Goal: Task Accomplishment & Management: Use online tool/utility

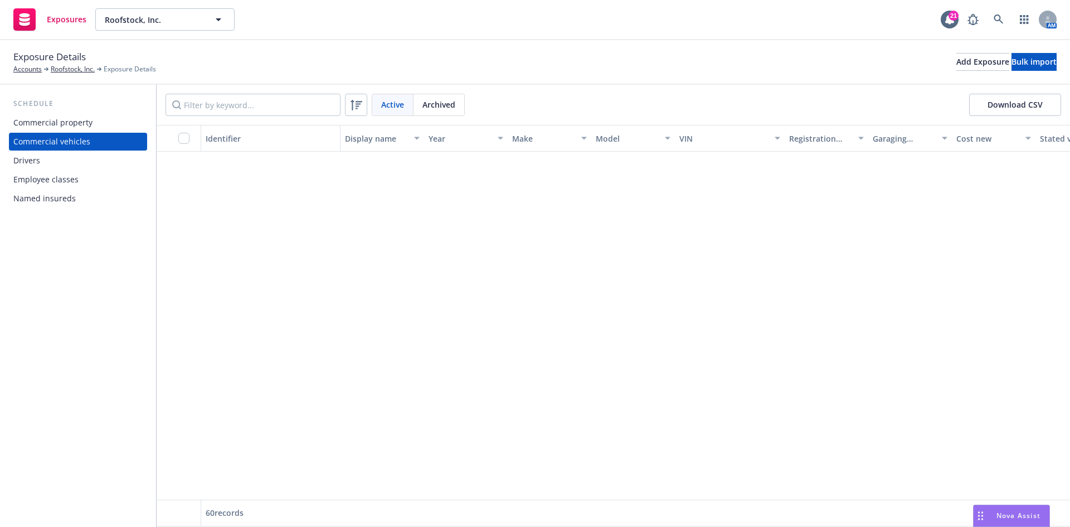
scroll to position [2335, 0]
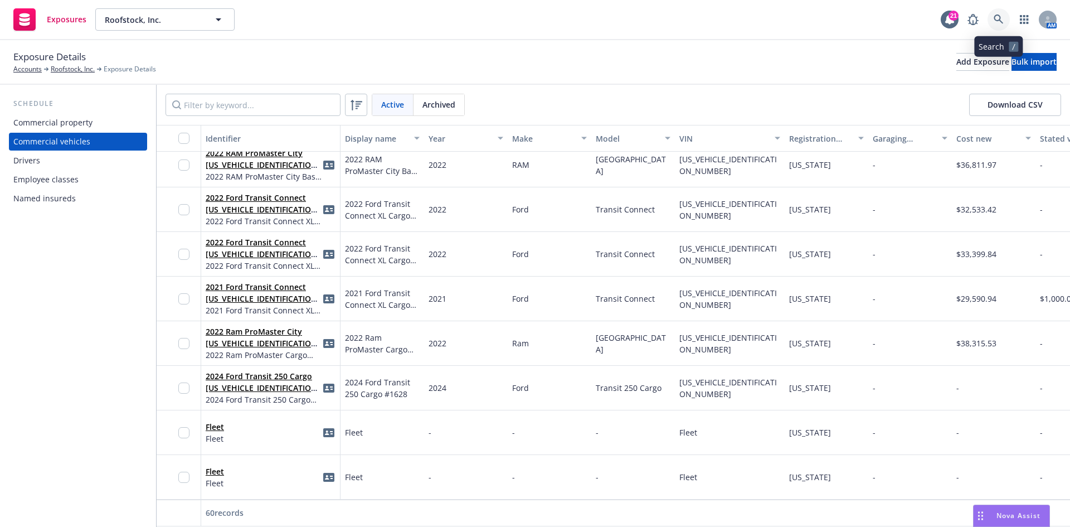
click at [1002, 25] on link at bounding box center [998, 19] width 22 height 22
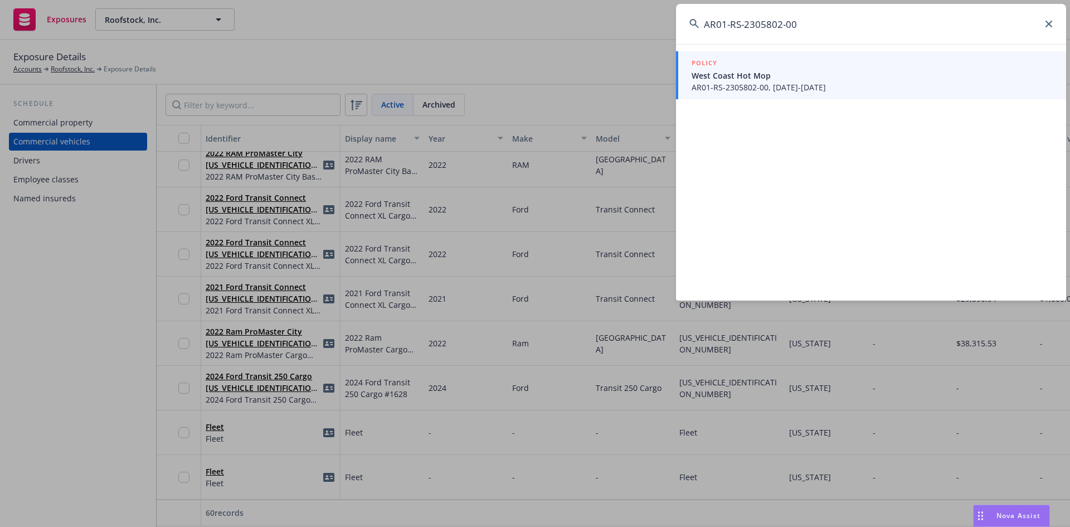
type input "AR01-RS-2305802-00"
click at [797, 76] on span "West Coast Hot Mop" at bounding box center [872, 76] width 361 height 12
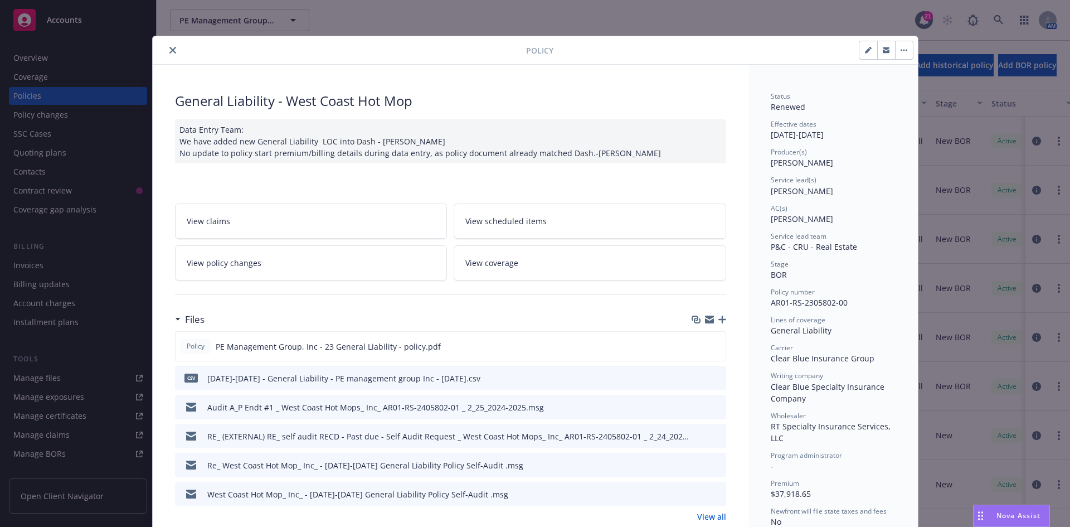
click at [711, 406] on icon "preview file" at bounding box center [716, 406] width 10 height 8
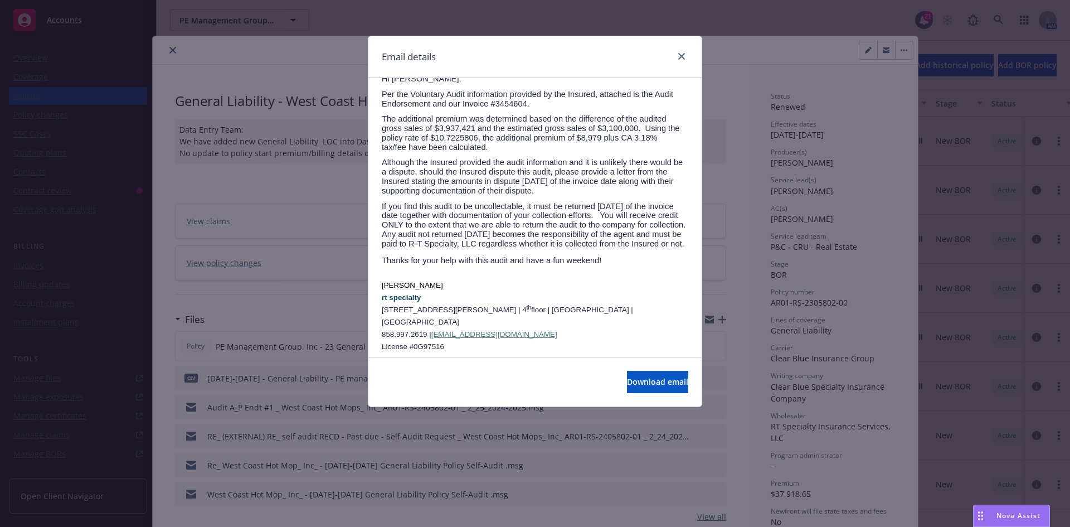
scroll to position [167, 0]
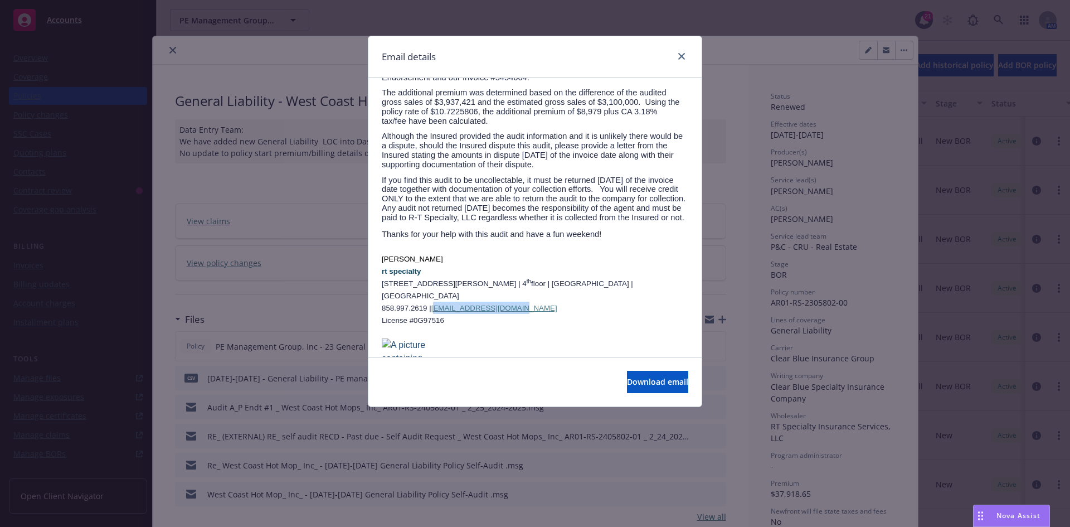
drag, startPoint x: 528, startPoint y: 285, endPoint x: 446, endPoint y: 283, distance: 81.9
click at [446, 301] on p "858.997.2619 | lscott@rtspecialty.com" at bounding box center [535, 307] width 306 height 12
click at [473, 326] on p at bounding box center [535, 332] width 306 height 12
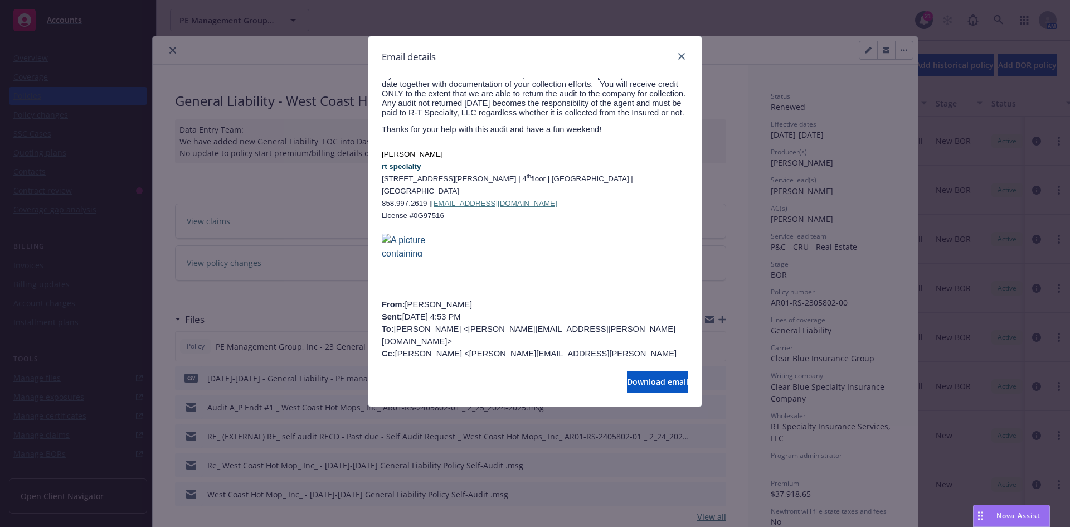
scroll to position [279, 0]
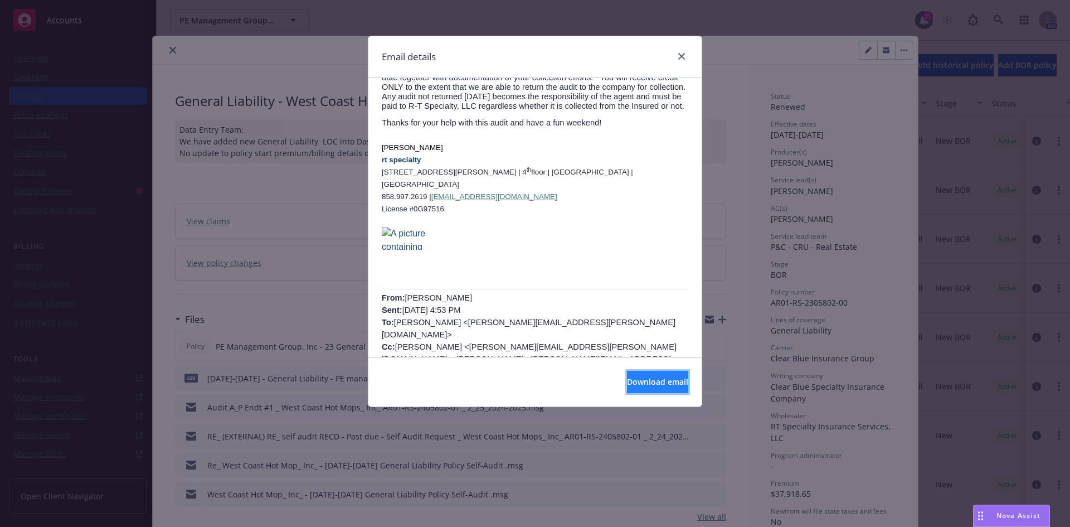
click at [635, 382] on span "Download email" at bounding box center [657, 381] width 61 height 11
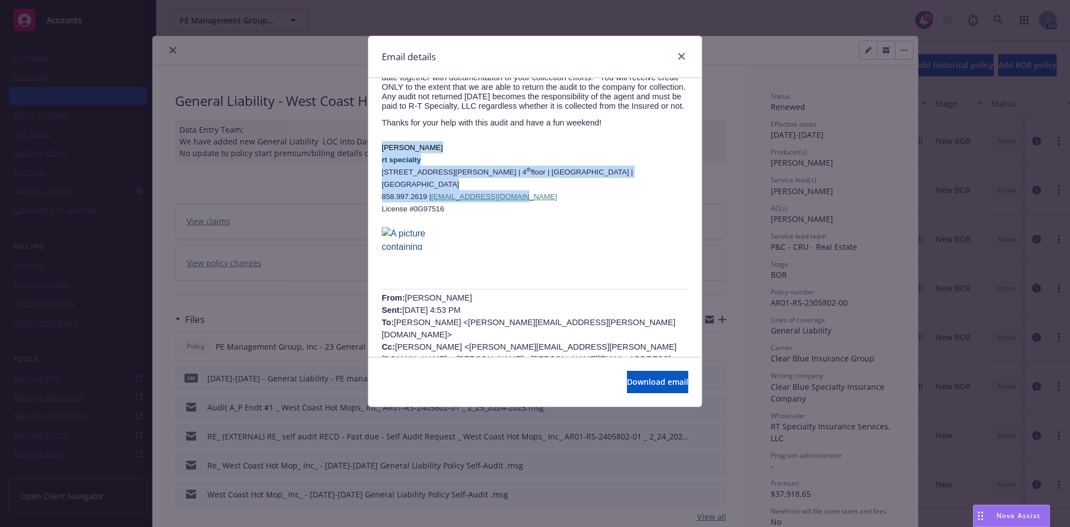
drag, startPoint x: 535, startPoint y: 177, endPoint x: 374, endPoint y: 137, distance: 166.1
drag, startPoint x: 468, startPoint y: 188, endPoint x: 380, endPoint y: 133, distance: 103.9
copy div "laura scott rt specialty 7911 herschel avenue | 4 th floor | la jolla | CA 9203…"
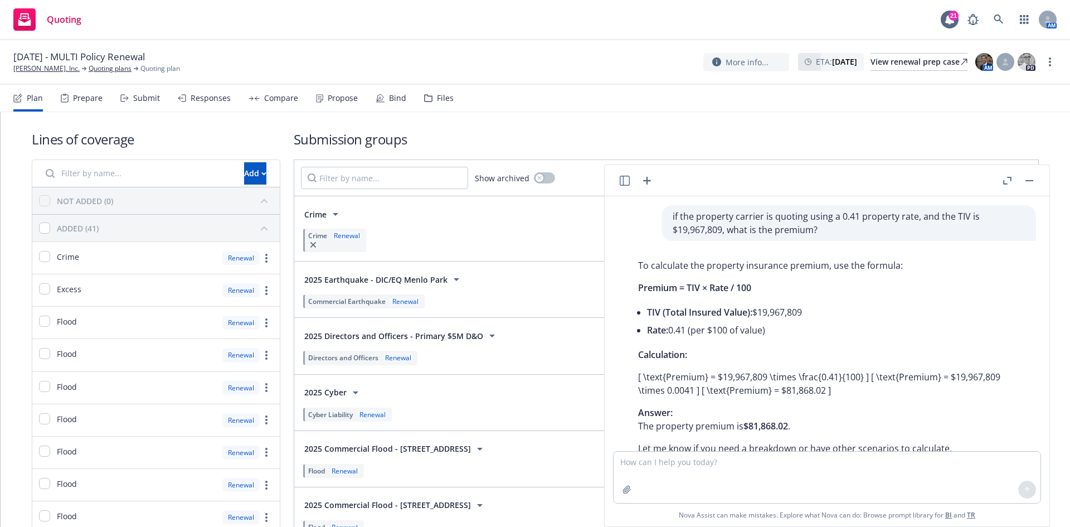
scroll to position [294, 0]
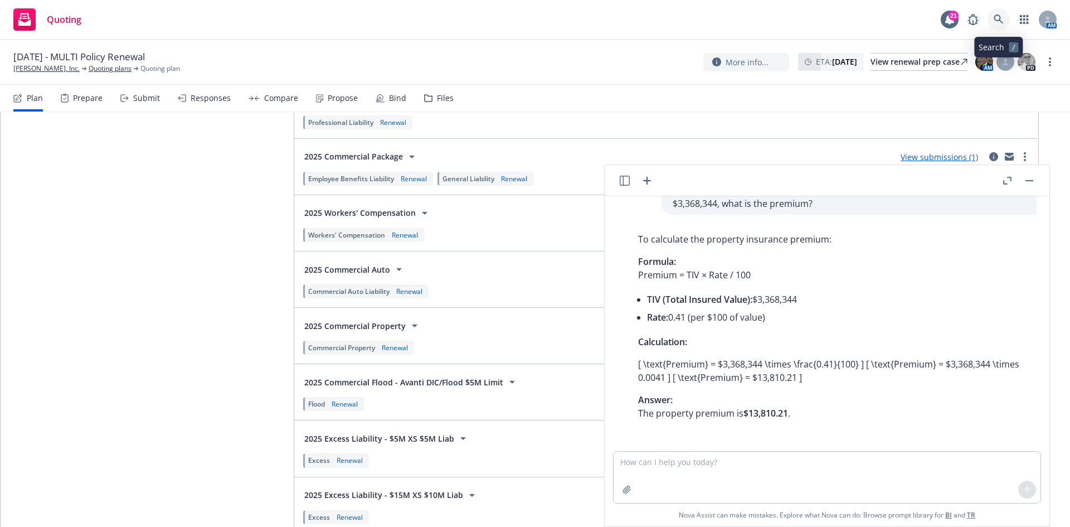
click at [998, 10] on link at bounding box center [998, 19] width 22 height 22
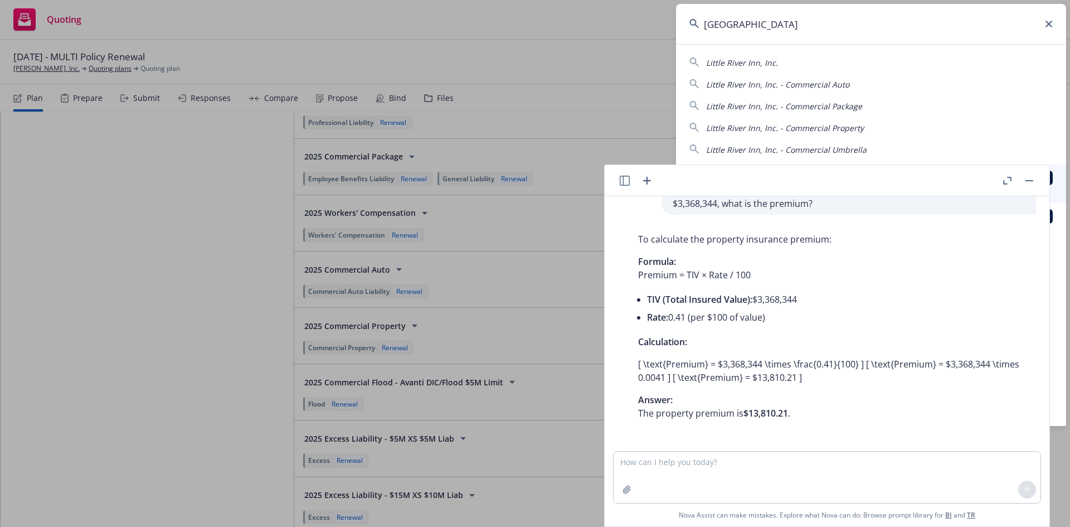
click at [776, 58] on div "Little River Inn, Inc." at bounding box center [870, 62] width 363 height 13
type input "Little River Inn, Inc."
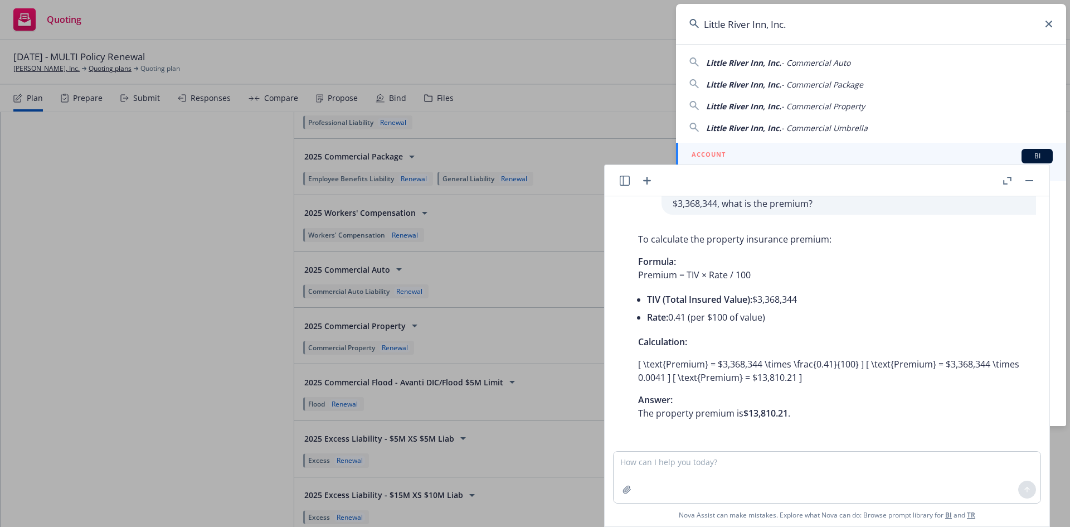
click at [1029, 184] on button "button" at bounding box center [1029, 180] width 13 height 13
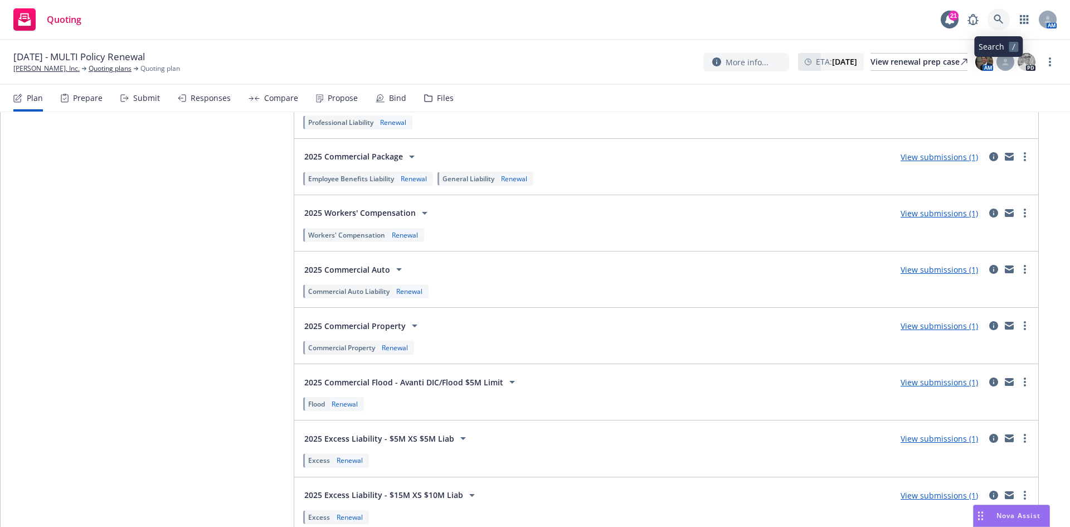
click at [999, 16] on icon at bounding box center [998, 18] width 9 height 9
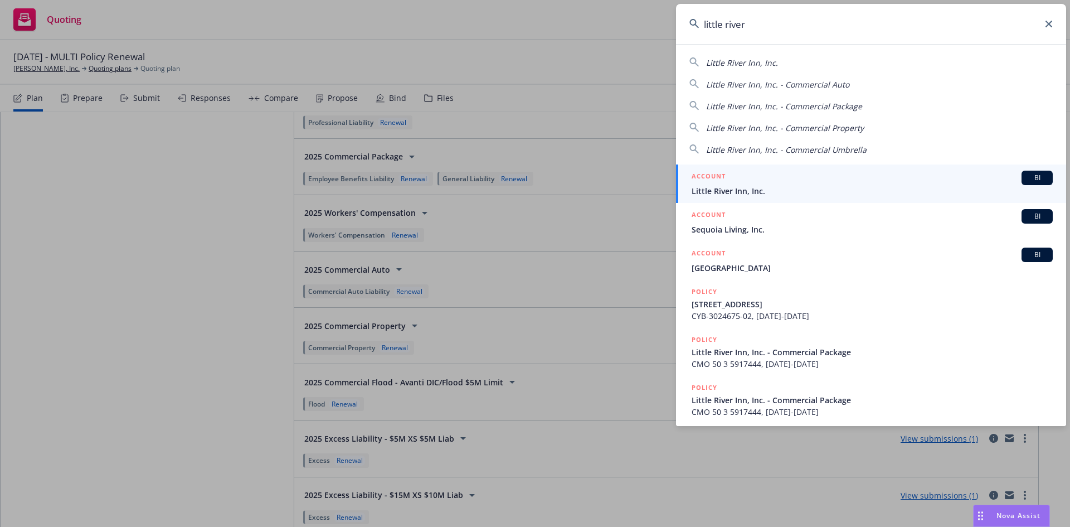
type input "little river"
click at [777, 189] on span "Little River Inn, Inc." at bounding box center [872, 191] width 361 height 12
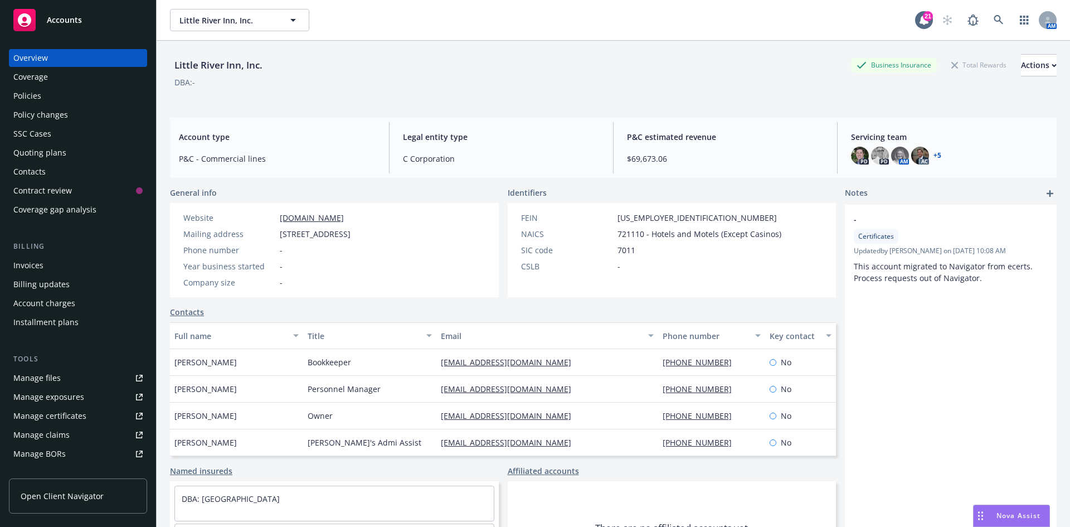
click at [70, 151] on div "Quoting plans" at bounding box center [77, 153] width 129 height 18
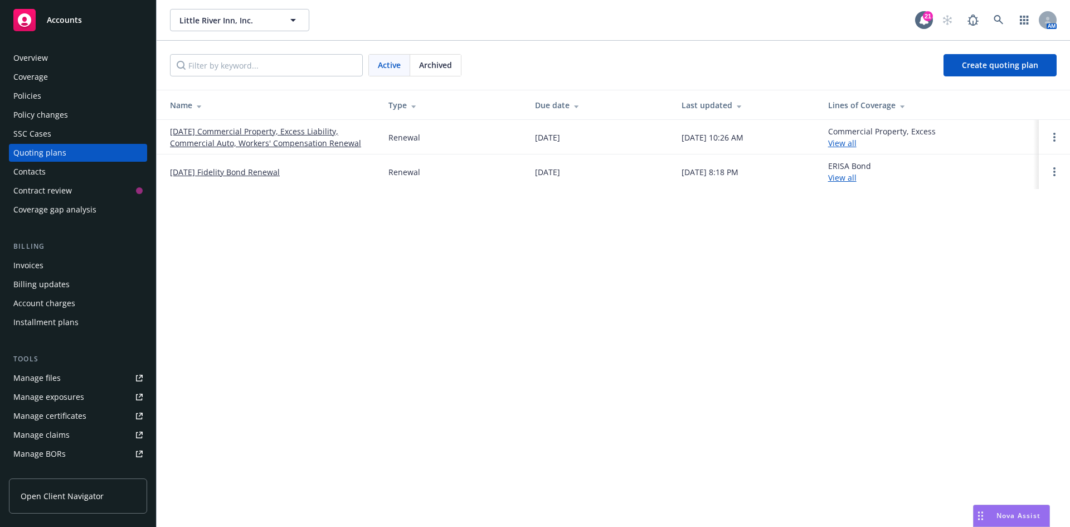
click at [274, 138] on link "[DATE] Commercial Property, Excess Liability, Commercial Auto, Workers' Compens…" at bounding box center [270, 136] width 201 height 23
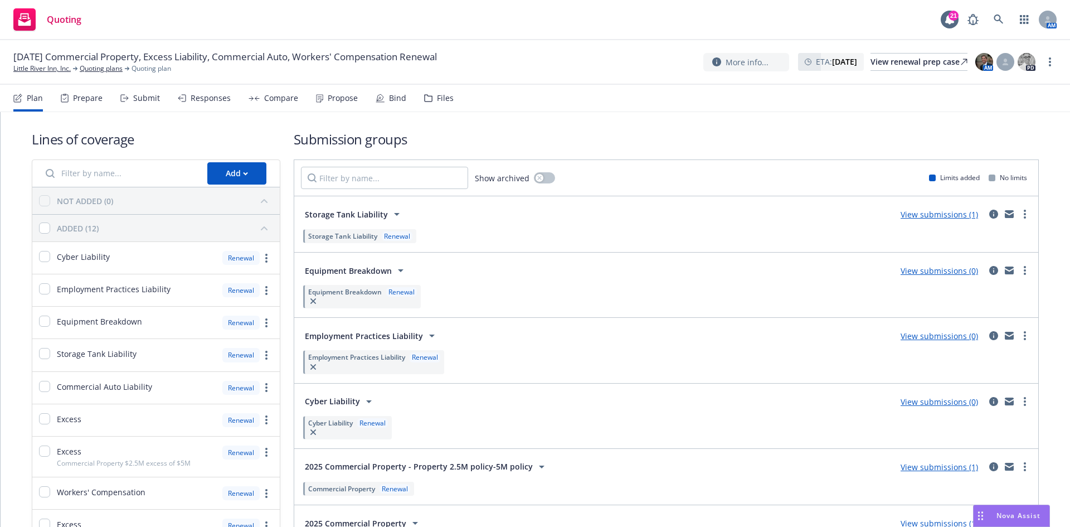
click at [919, 405] on link "View submissions (0)" at bounding box center [939, 401] width 77 height 11
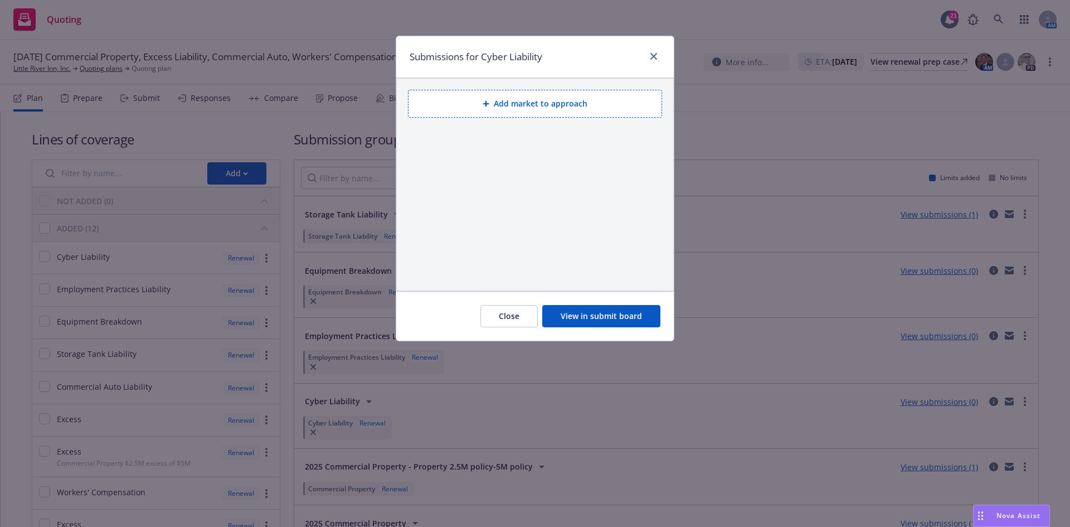
click at [603, 317] on button "View in submit board" at bounding box center [601, 316] width 118 height 22
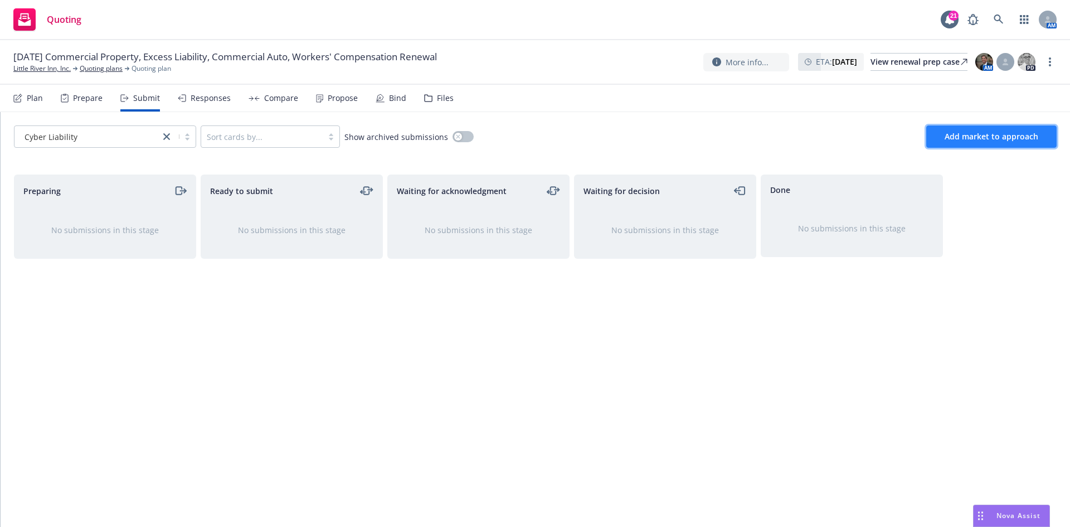
click at [991, 134] on span "Add market to approach" at bounding box center [992, 136] width 94 height 11
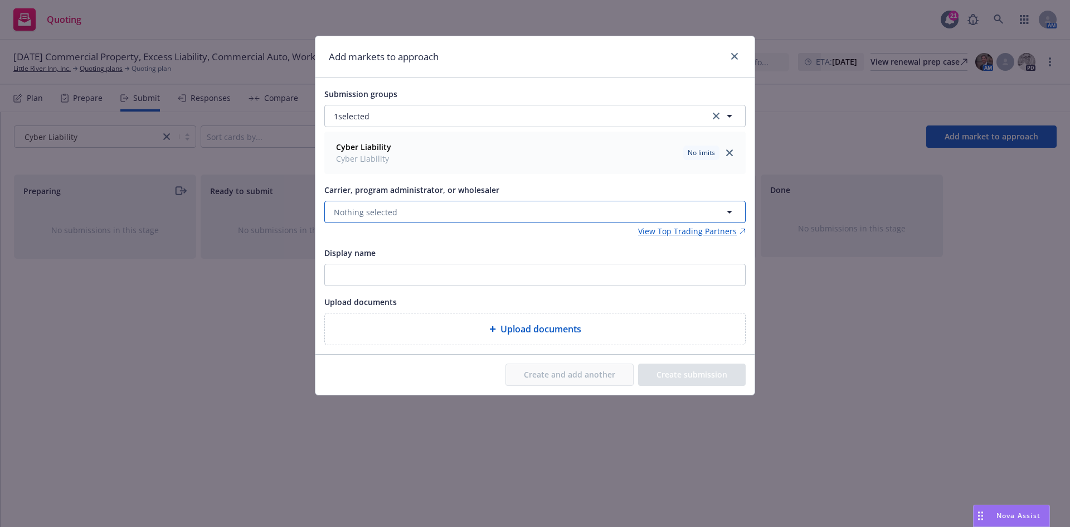
click at [478, 206] on button "Nothing selected" at bounding box center [534, 212] width 421 height 22
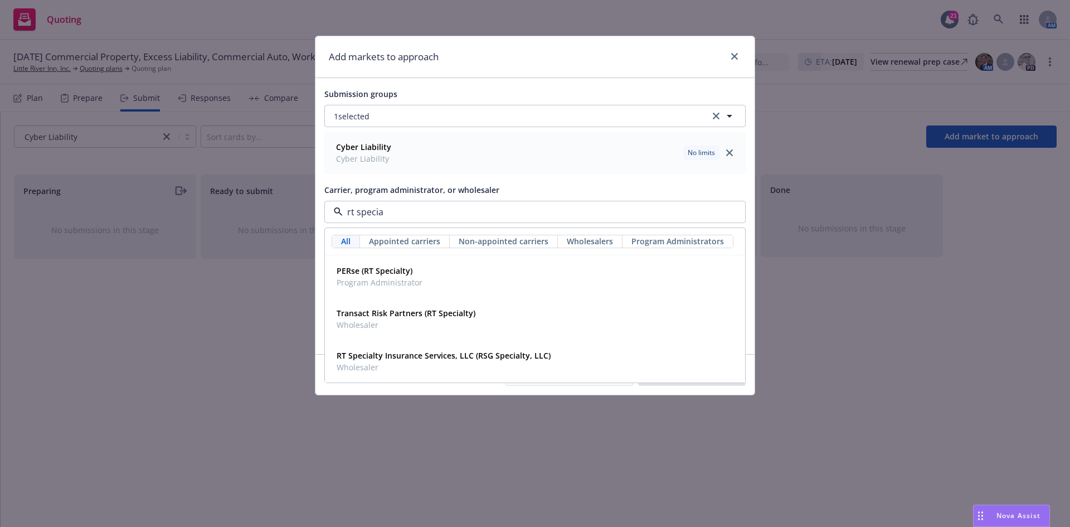
type input "rt special"
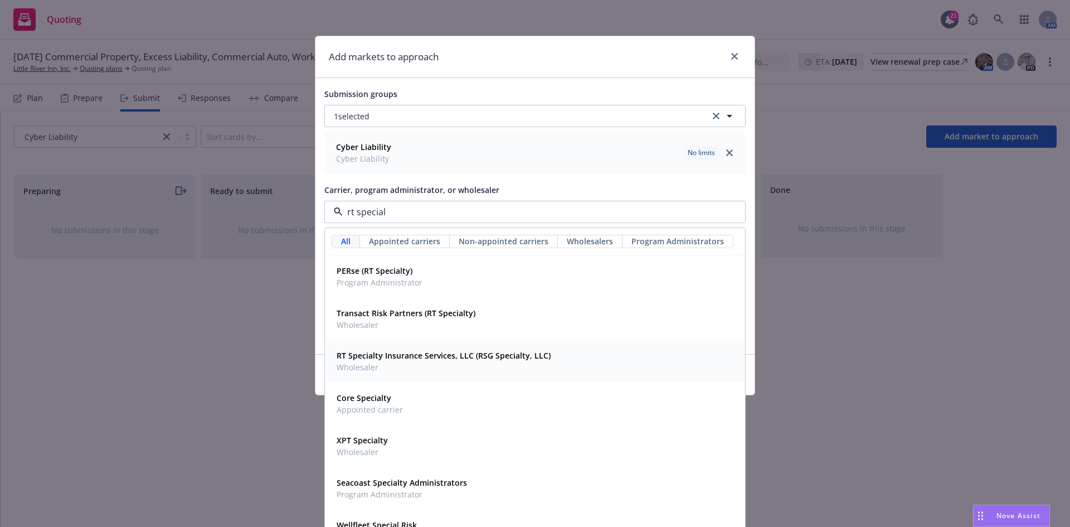
click at [382, 365] on span "Wholesaler" at bounding box center [444, 367] width 214 height 12
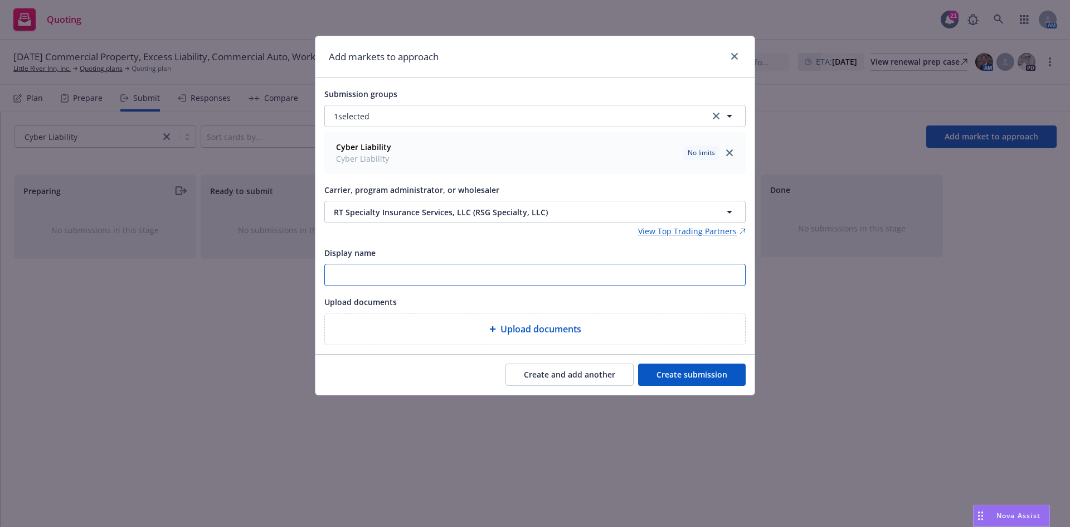
click at [391, 278] on input "Display name" at bounding box center [535, 274] width 420 height 21
click at [716, 379] on button "Create submission" at bounding box center [692, 374] width 108 height 22
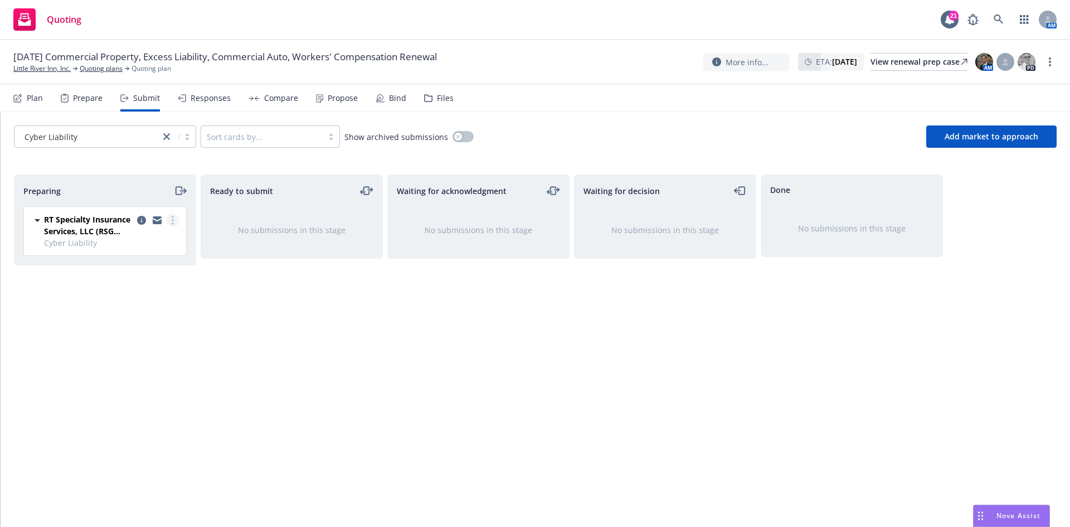
click at [173, 220] on circle "more" at bounding box center [173, 220] width 2 height 2
click at [145, 318] on link "Add accepted decision" at bounding box center [122, 310] width 111 height 22
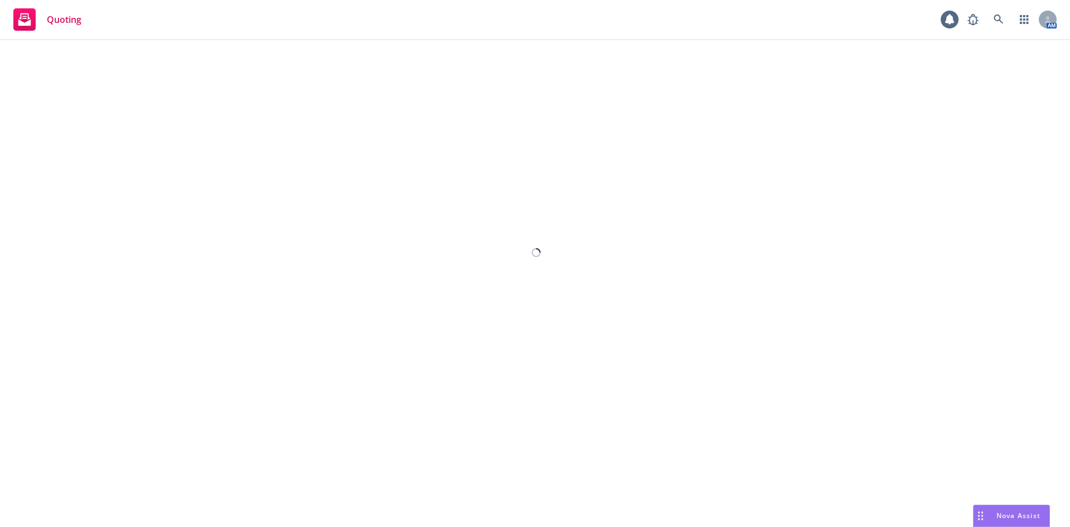
select select "12"
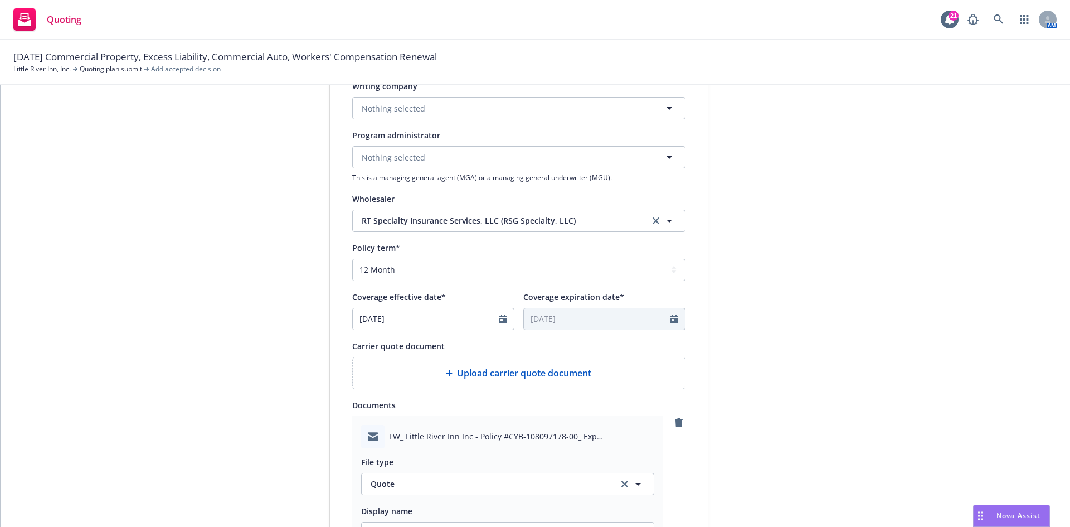
scroll to position [390, 0]
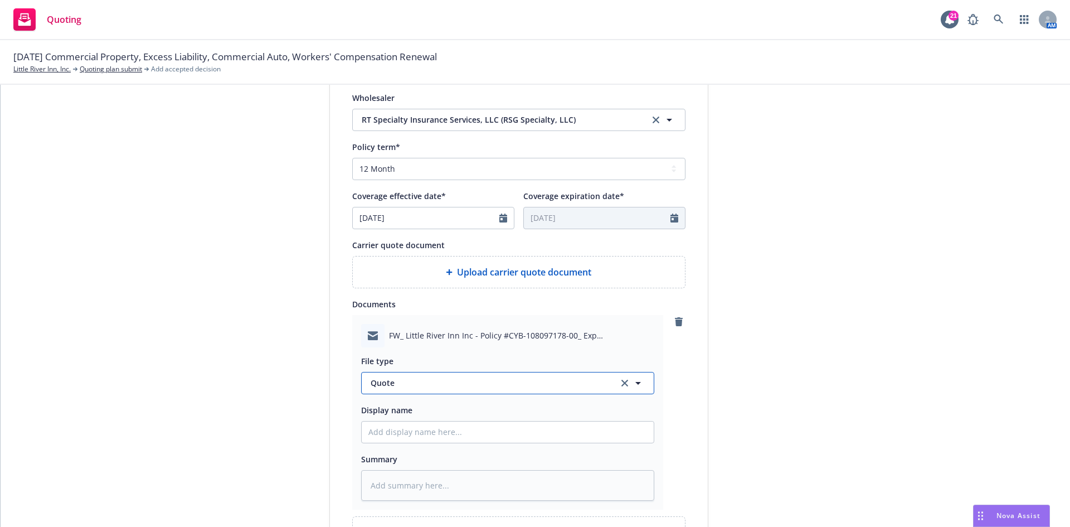
click at [423, 376] on button "Quote" at bounding box center [507, 383] width 293 height 22
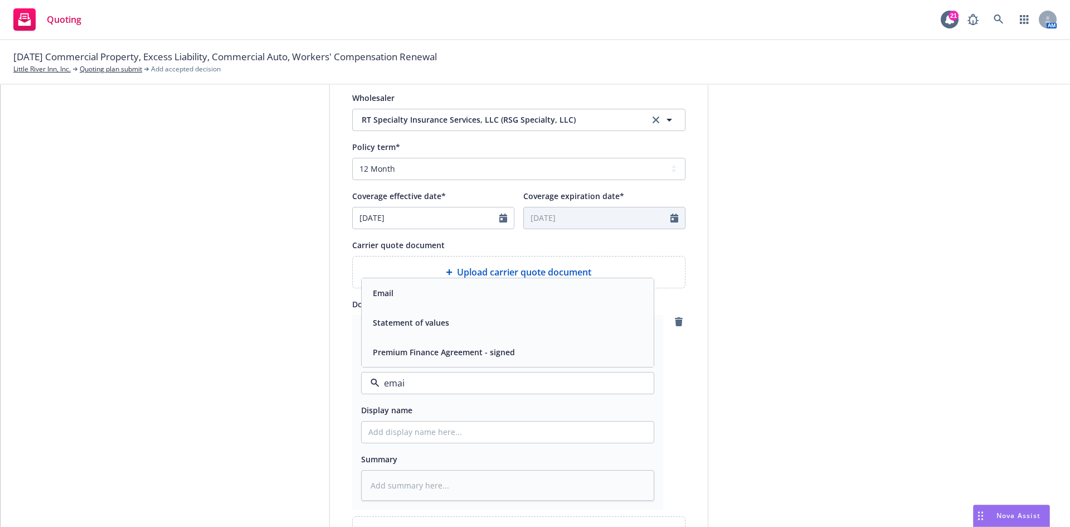
type input "email"
click at [411, 362] on div "Email" at bounding box center [508, 352] width 292 height 30
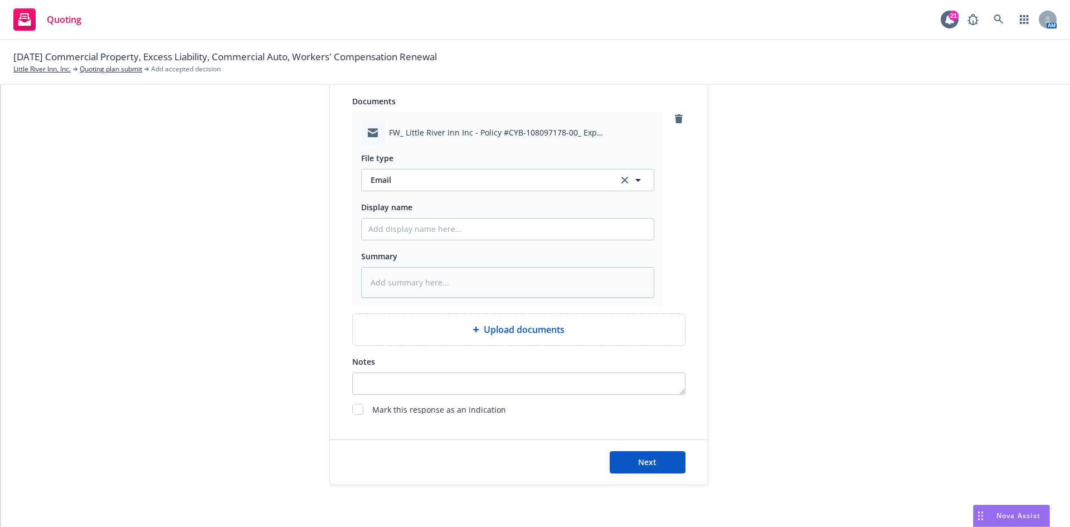
scroll to position [758, 0]
type textarea "x"
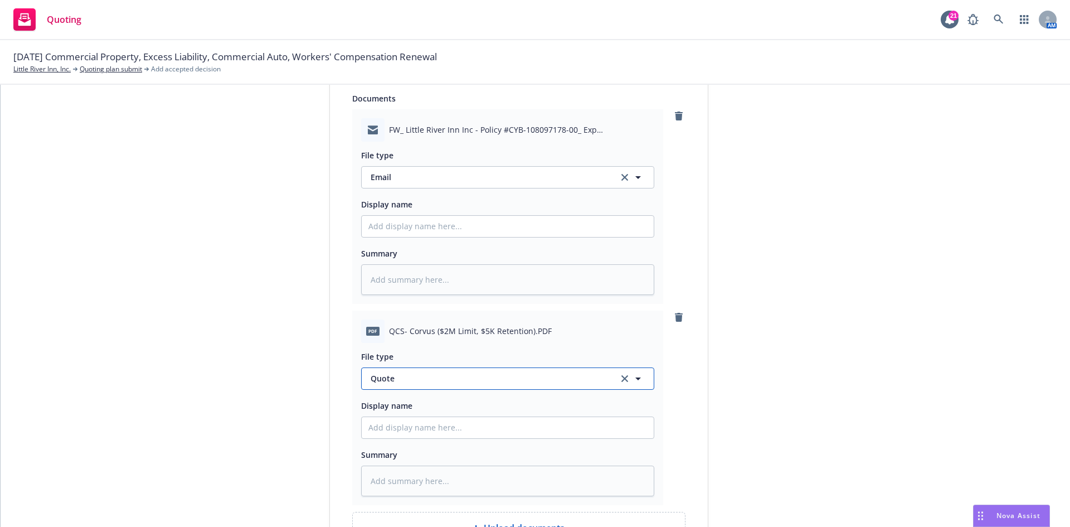
click at [414, 388] on button "Quote" at bounding box center [507, 378] width 293 height 22
type input "c"
type input "quot"
click at [425, 410] on div "Quote" at bounding box center [507, 409] width 279 height 16
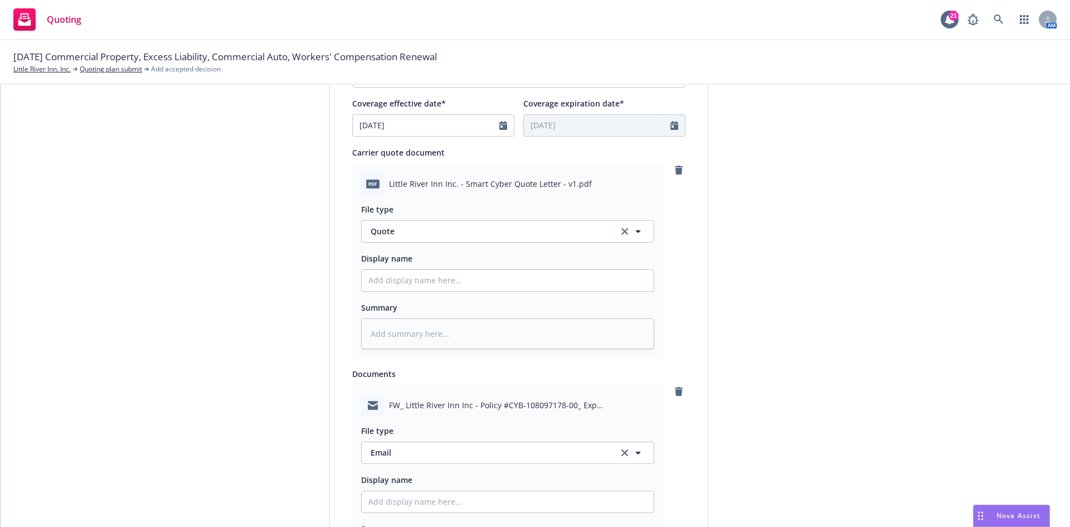
scroll to position [479, 0]
drag, startPoint x: 414, startPoint y: 276, endPoint x: 416, endPoint y: 283, distance: 6.4
click at [414, 278] on input "Display name" at bounding box center [508, 283] width 292 height 21
type textarea "x"
type input "2"
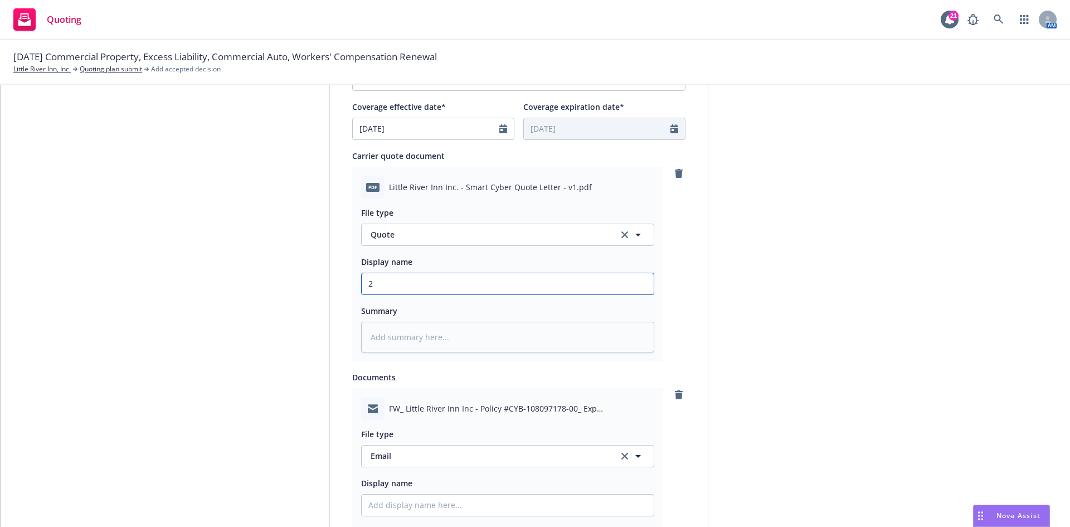
type textarea "x"
type input "25"
type textarea "x"
type input "25/"
type textarea "x"
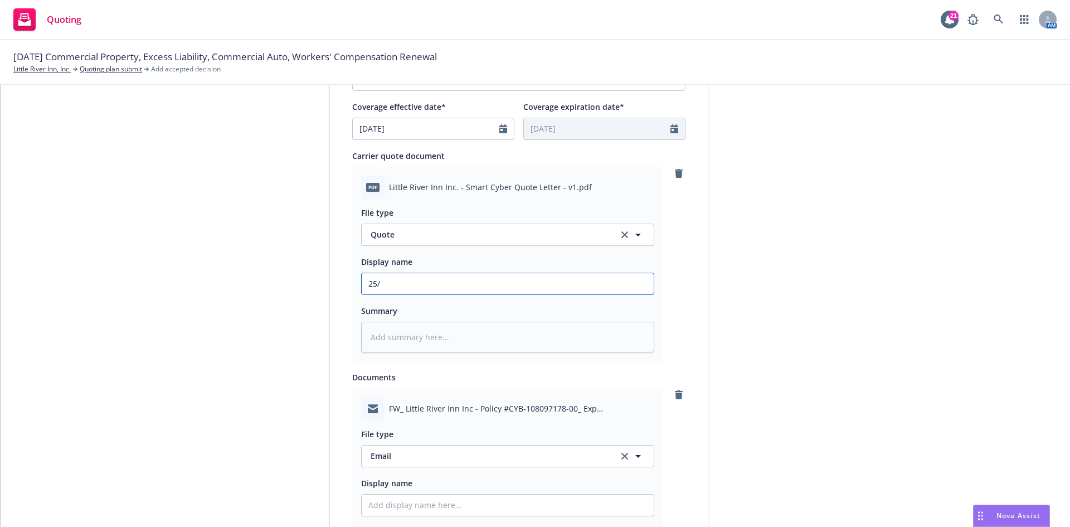
type input "25/2"
type textarea "x"
type input "25/26"
type textarea "x"
type input "25/26"
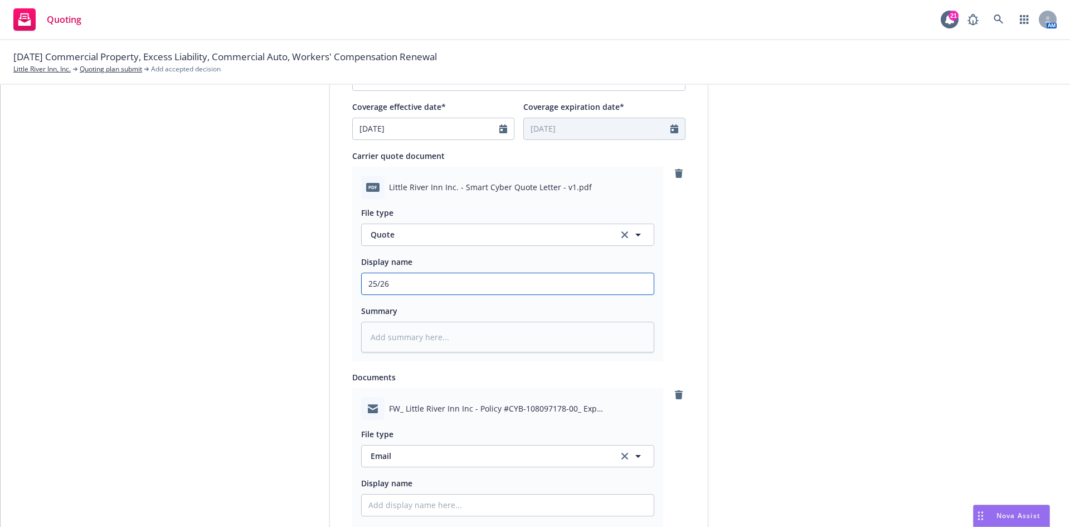
type textarea "x"
type input "25/26 C"
type textarea "x"
type input "25/26 Co"
type textarea "x"
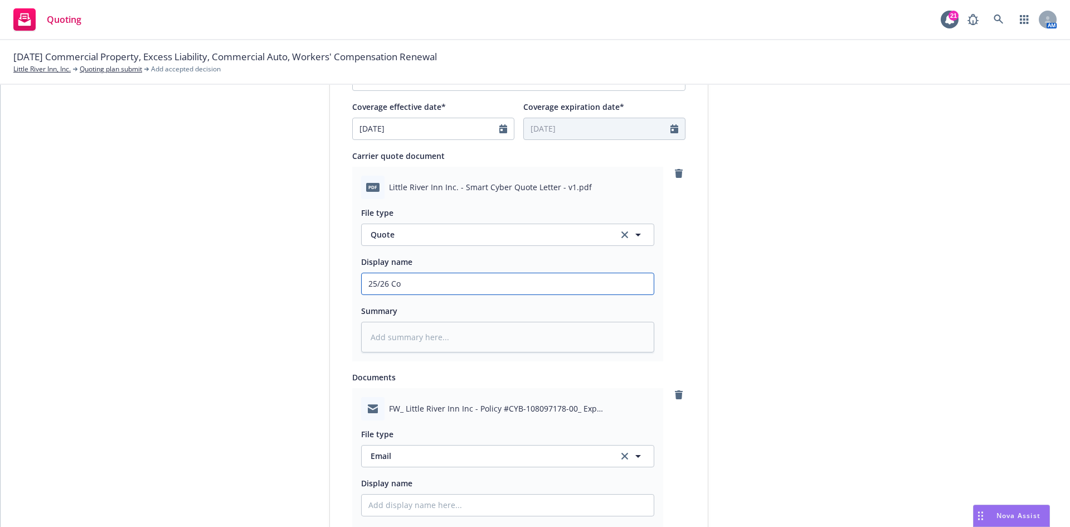
type input "25/26 Cot"
type textarea "x"
type input "25/26 Co"
type textarea "x"
type input "25/26 Cor"
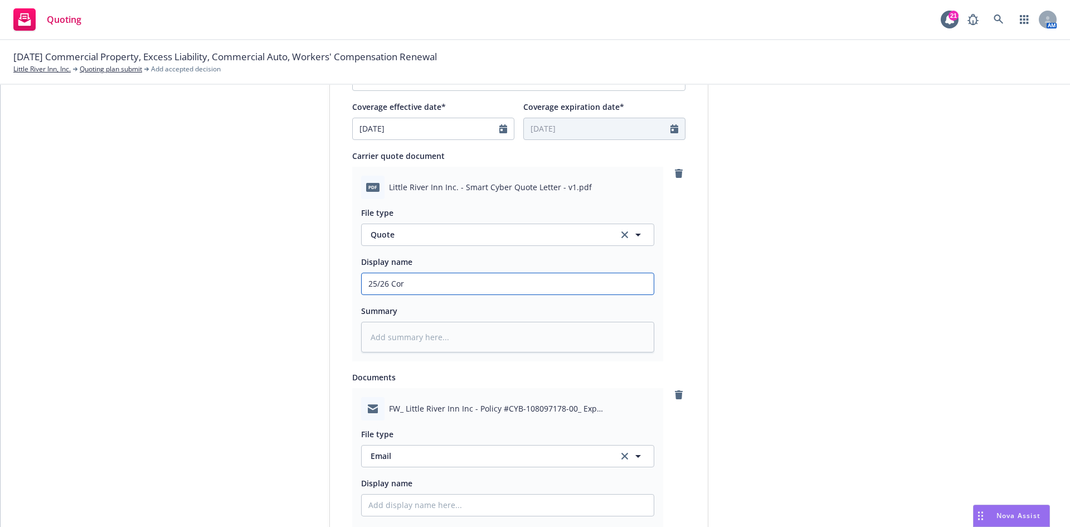
type textarea "x"
type input "25/26 Corv"
type textarea "x"
type input "25/26 Corvu"
type textarea "x"
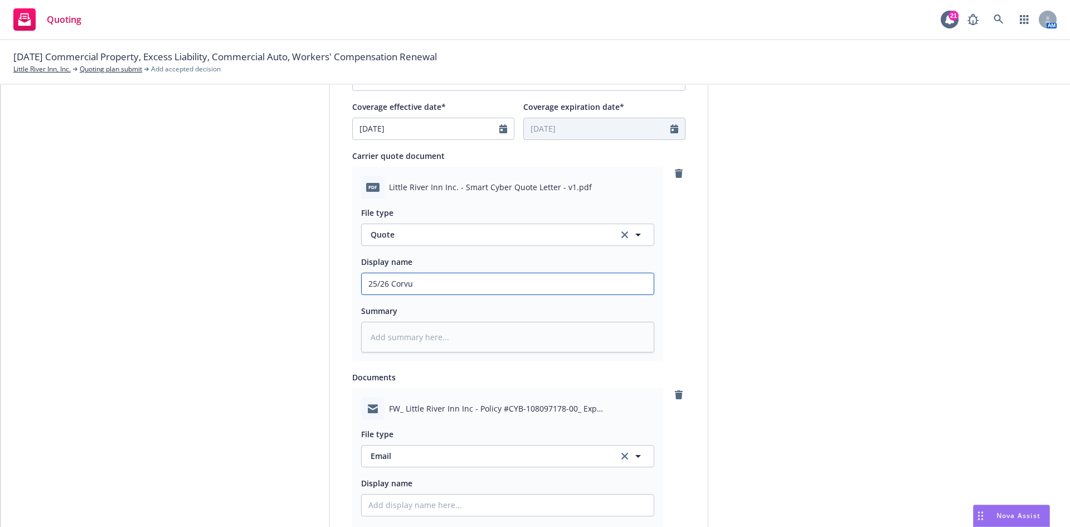
type input "25/26 Corvus"
type textarea "x"
type input "25/26 Corvus"
type textarea "x"
type input "25/26 Corvus C"
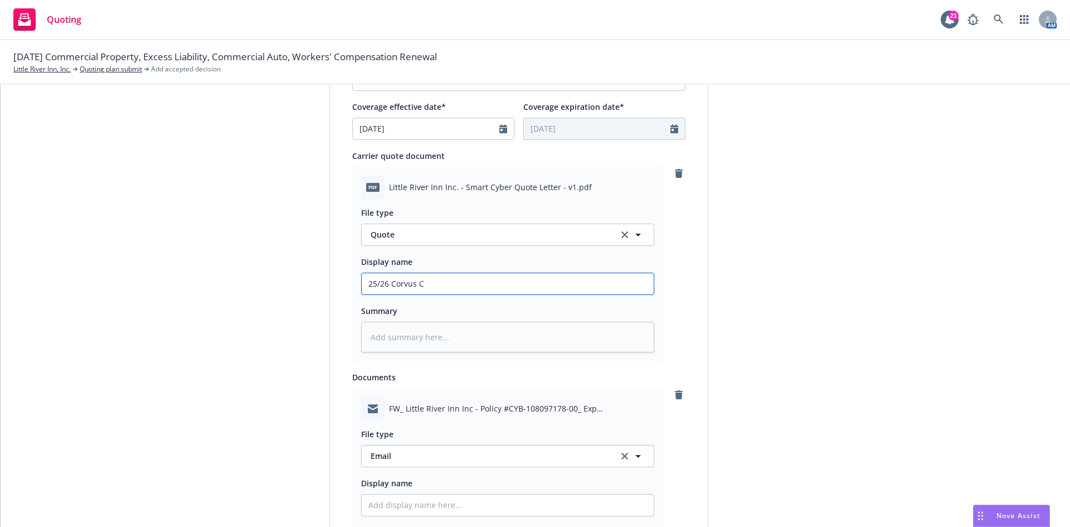
type textarea "x"
type input "25/26 Corvus Cu"
type textarea "x"
type input "25/26 Corvus Cub"
type textarea "x"
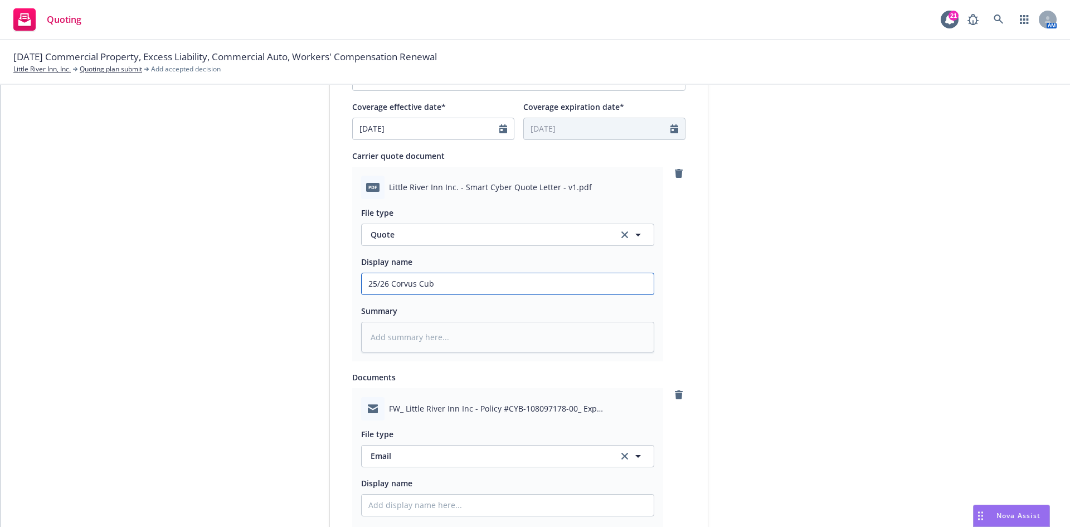
type input "25/26 Corvus Cube"
type textarea "x"
type input "25/26 Corvus Cuber"
type textarea "x"
type input "25/26 Corvus Cuber"
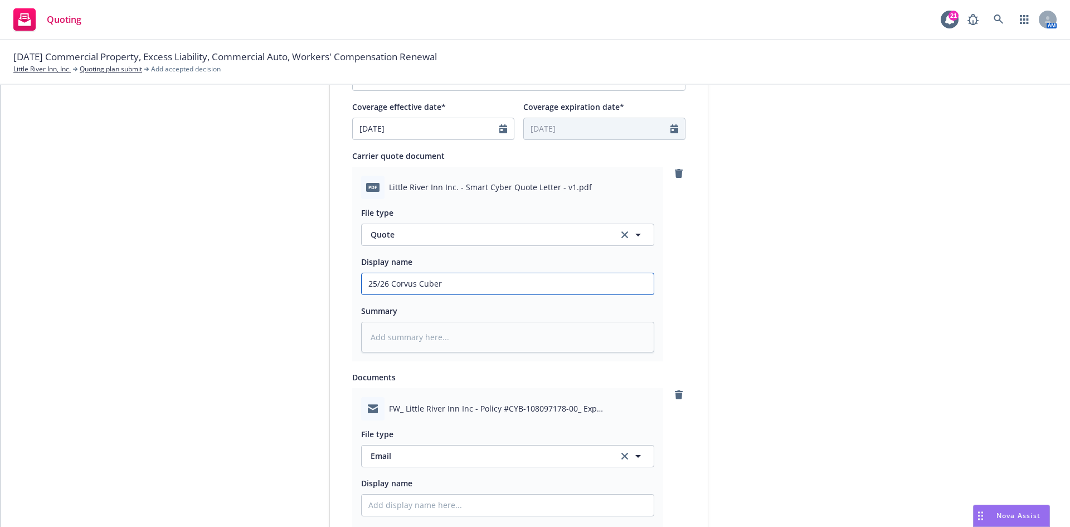
type textarea "x"
type input "25/26 Corvus Cuber"
type textarea "x"
type input "25/26 Corvus Cube"
type textarea "x"
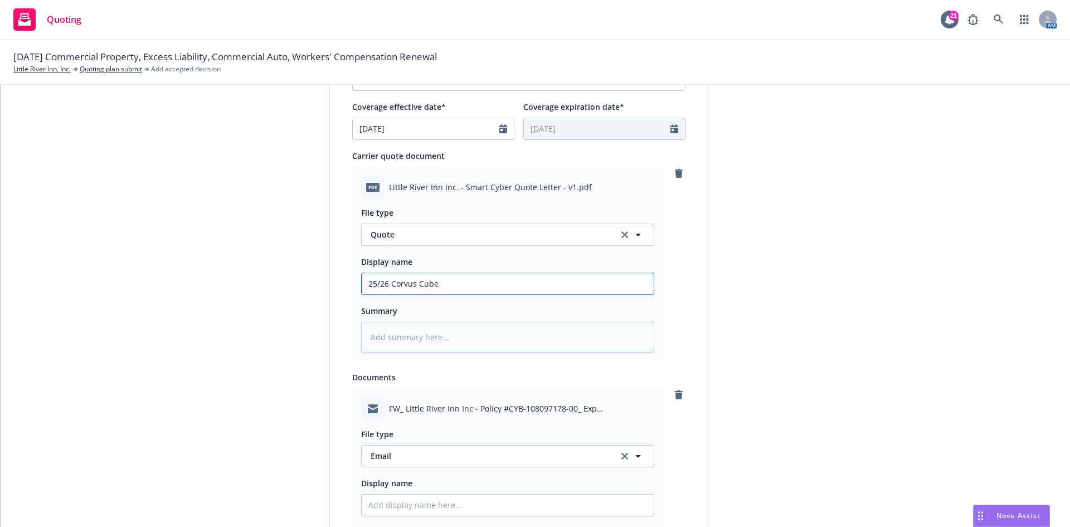
type input "25/26 Corvus Cub"
type textarea "x"
type input "25/26 Corvus Cu"
type textarea "x"
type input "25/26 Corvus C"
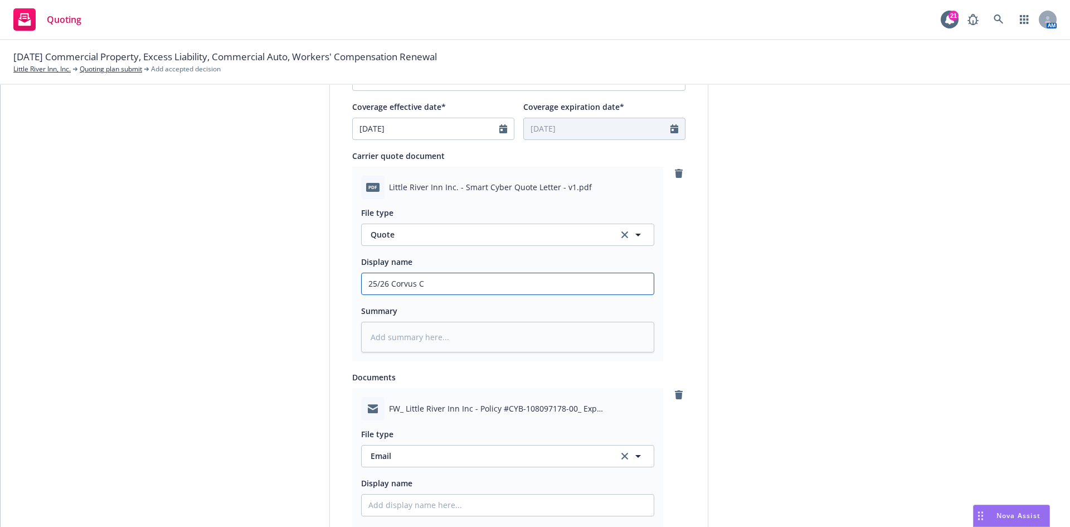
type textarea "x"
type input "25/26 Corvus Cy"
type textarea "x"
type input "25/26 Corvus Cyb"
type textarea "x"
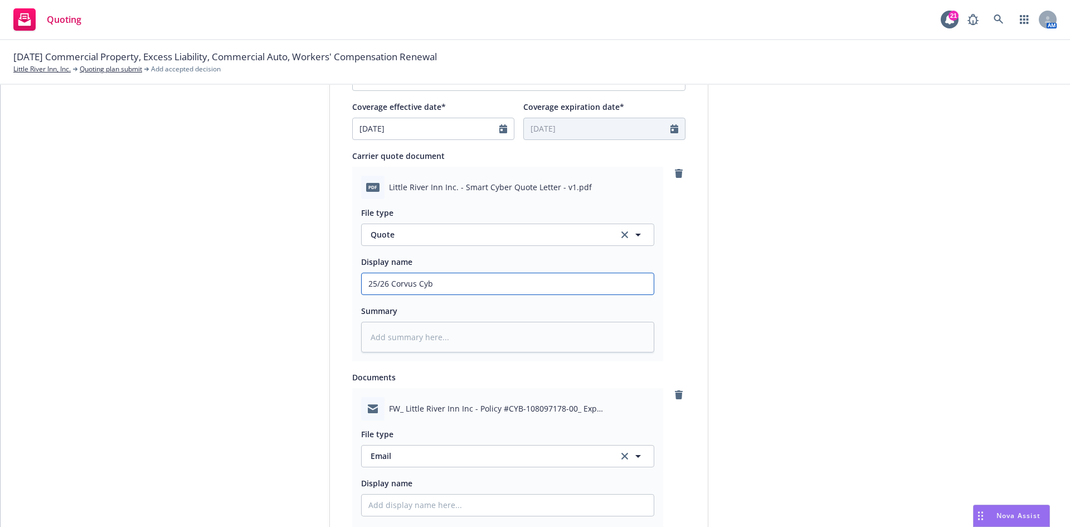
type input "25/26 Corvus Cybe"
type textarea "x"
type input "25/26 Corvus Cyber"
type textarea "x"
type input "25/26 Corvus Cyber"
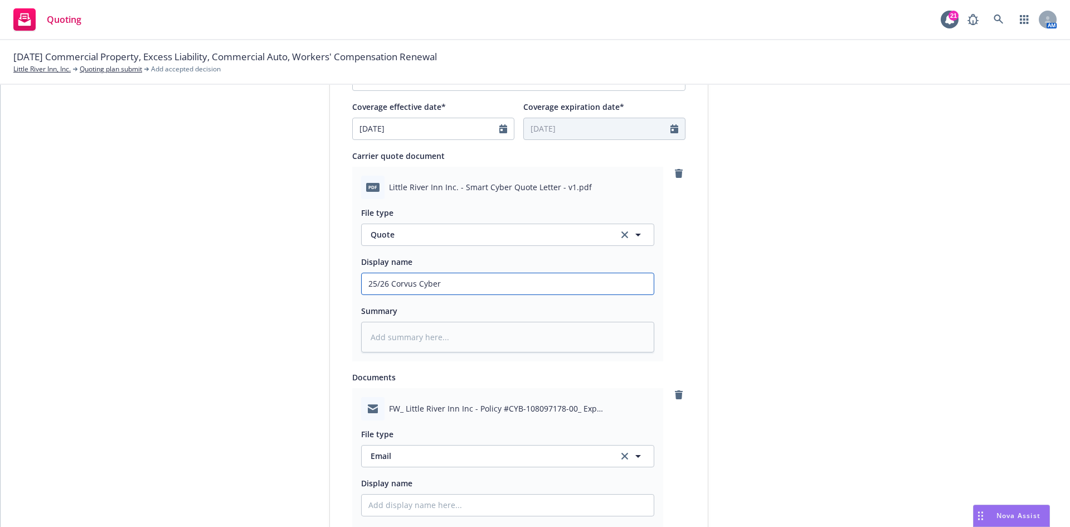
type textarea "x"
type input "25/26 Corvus Cyber Q"
type textarea "x"
type input "25/26 Corvus Cyber Qu"
type textarea "x"
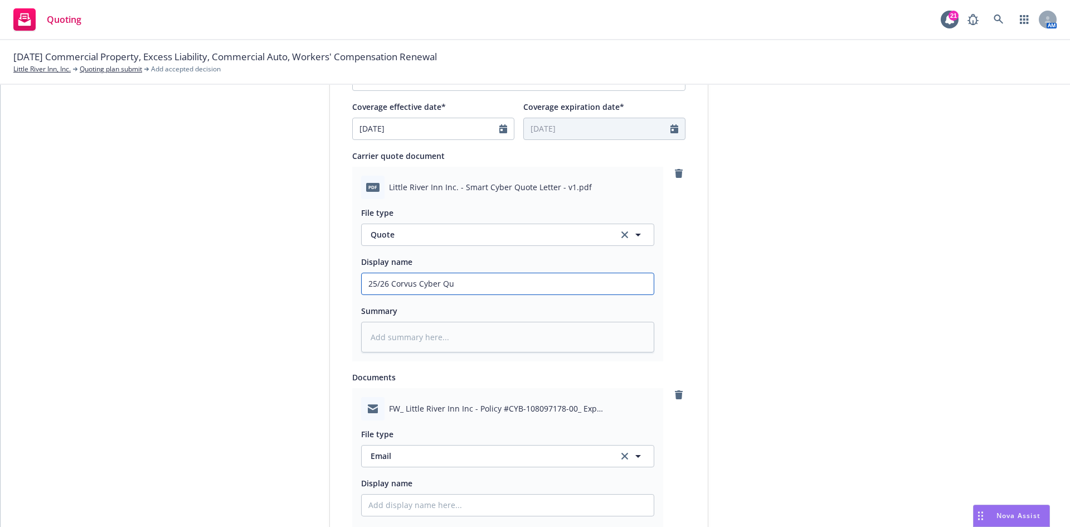
type input "25/26 Corvus Cyber Quo"
type textarea "x"
type input "25/26 Corvus Cyber Quot"
type textarea "x"
drag, startPoint x: 490, startPoint y: 291, endPoint x: 334, endPoint y: 275, distance: 156.3
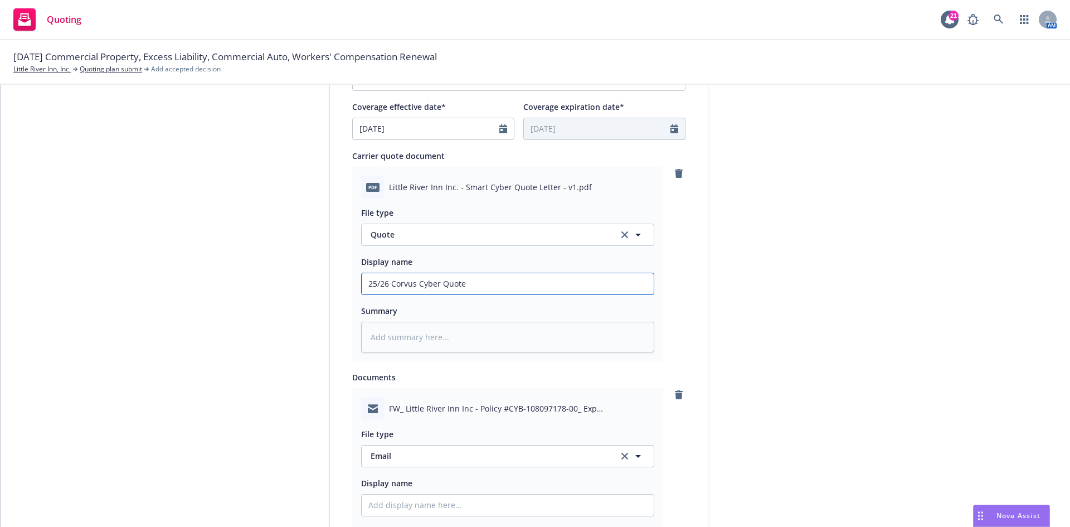
click at [334, 275] on div "Display name RT Specialty Insurance Services, LLC (RSG Specialty, LLC) Quote ex…" at bounding box center [519, 301] width 378 height 1185
type input "25/26 Corvus Cyber Quote"
drag, startPoint x: 529, startPoint y: 339, endPoint x: 524, endPoint y: 333, distance: 7.6
click at [527, 336] on textarea at bounding box center [507, 337] width 293 height 31
paste textarea "25/26 Corvus Cyber Quote"
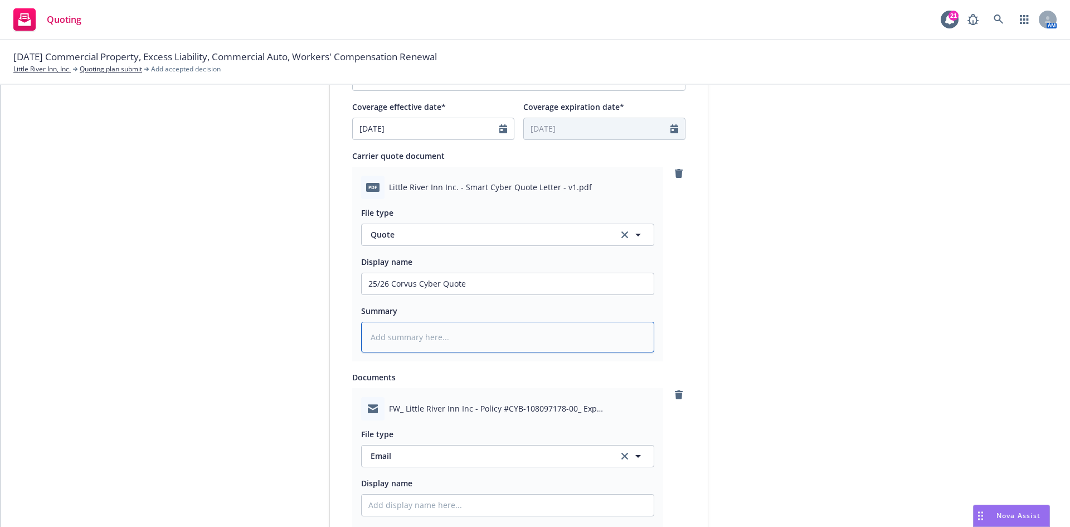
type textarea "x"
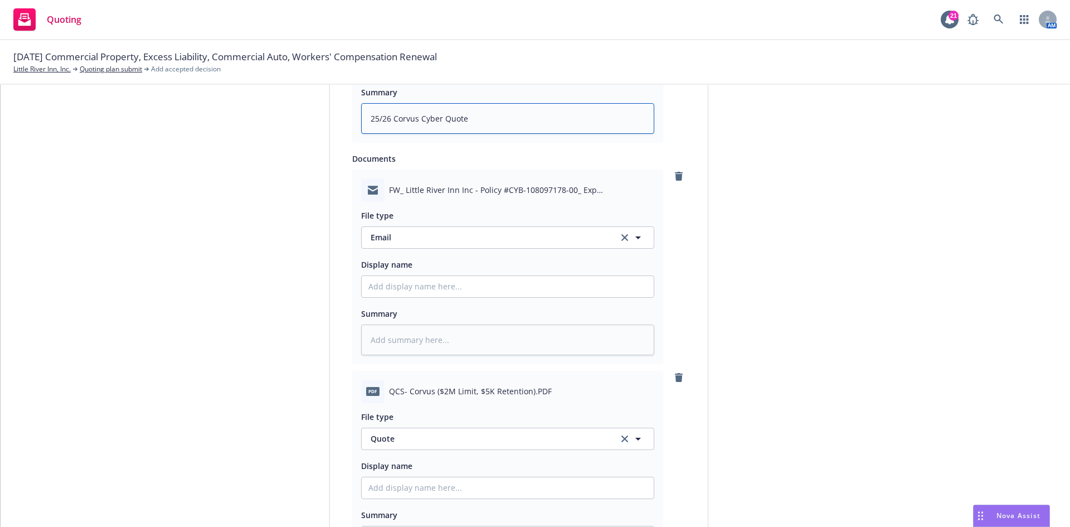
scroll to position [702, 0]
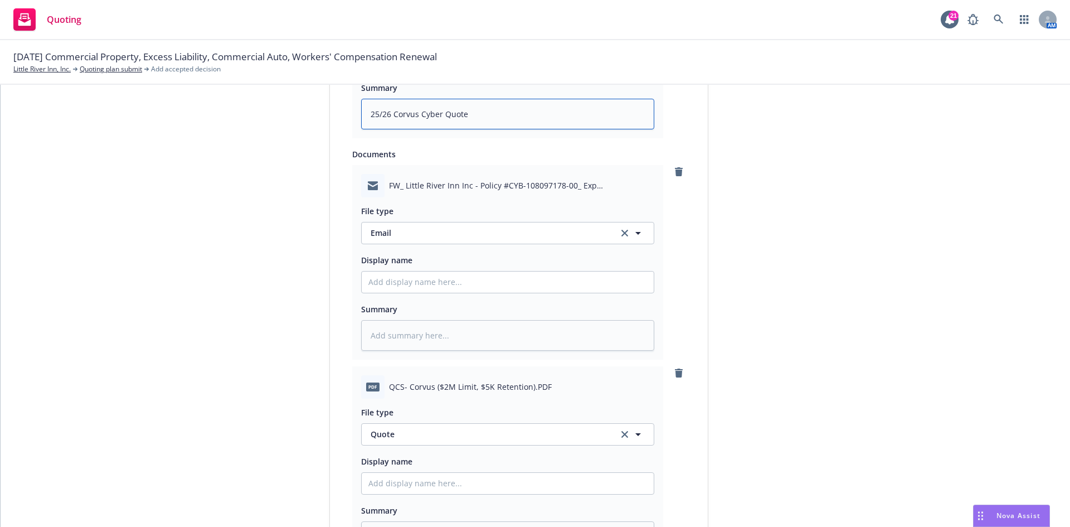
type textarea "25/26 Corvus Cyber Quote"
click at [430, 71] on input "Display name" at bounding box center [508, 60] width 292 height 21
click at [621, 436] on icon "clear selection" at bounding box center [624, 434] width 7 height 7
click at [475, 71] on input "Display name" at bounding box center [508, 60] width 292 height 21
click at [675, 377] on icon "remove" at bounding box center [679, 372] width 8 height 9
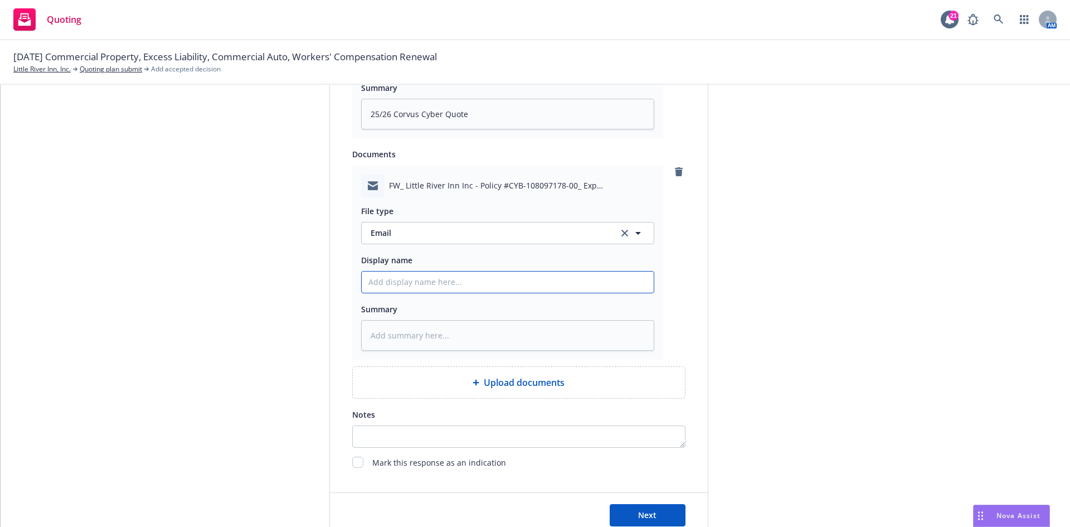
click at [401, 71] on input "Display name" at bounding box center [508, 60] width 292 height 21
type textarea "x"
type input "E"
type textarea "x"
type input "EM"
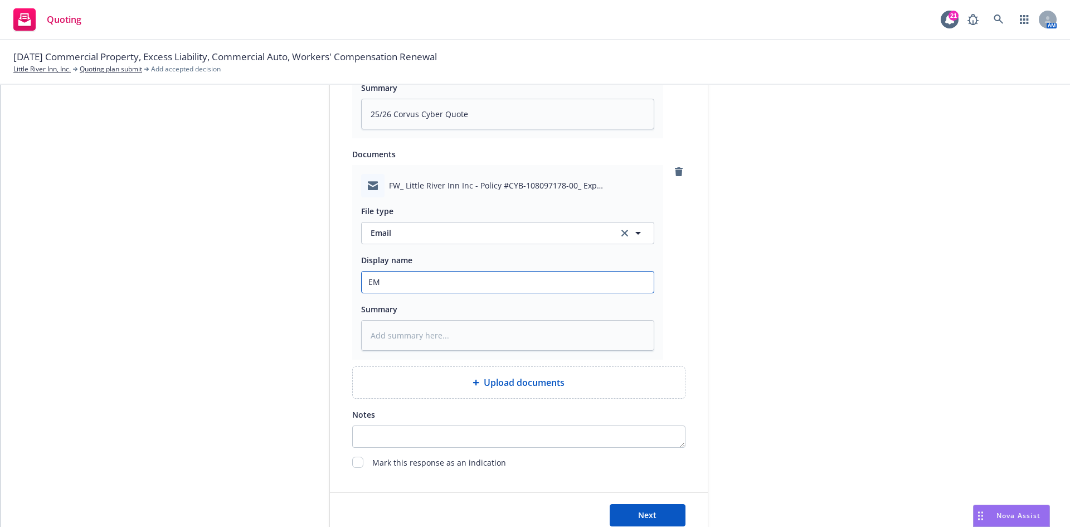
type textarea "x"
type input "EMF"
type textarea "x"
type input "EMF"
type textarea "x"
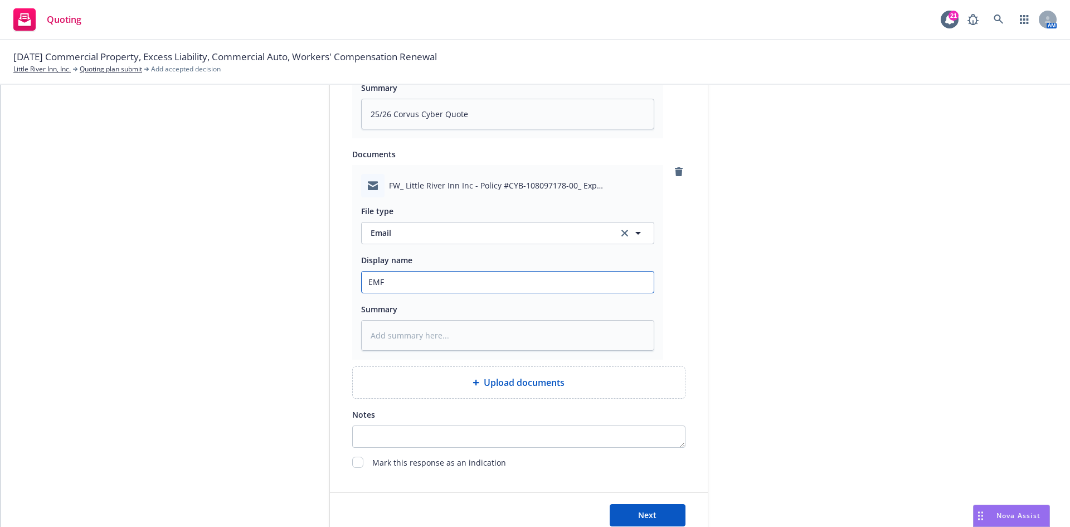
type input "EMF R"
type textarea "x"
type input "EMF RT"
type textarea "x"
type input "EMF RT"
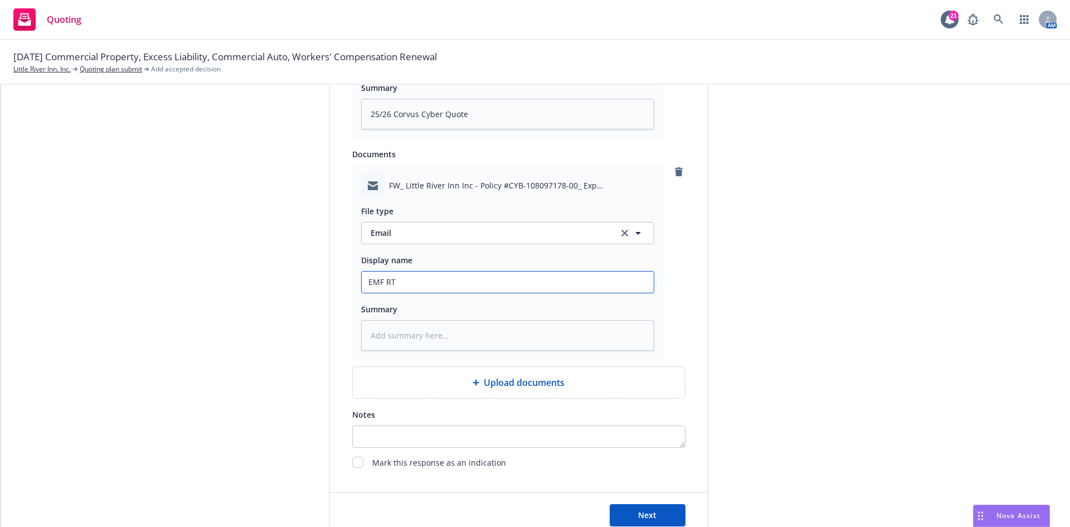
type textarea "x"
type input "EMF RT S"
type textarea "x"
type input "EMF RT Sp"
type textarea "x"
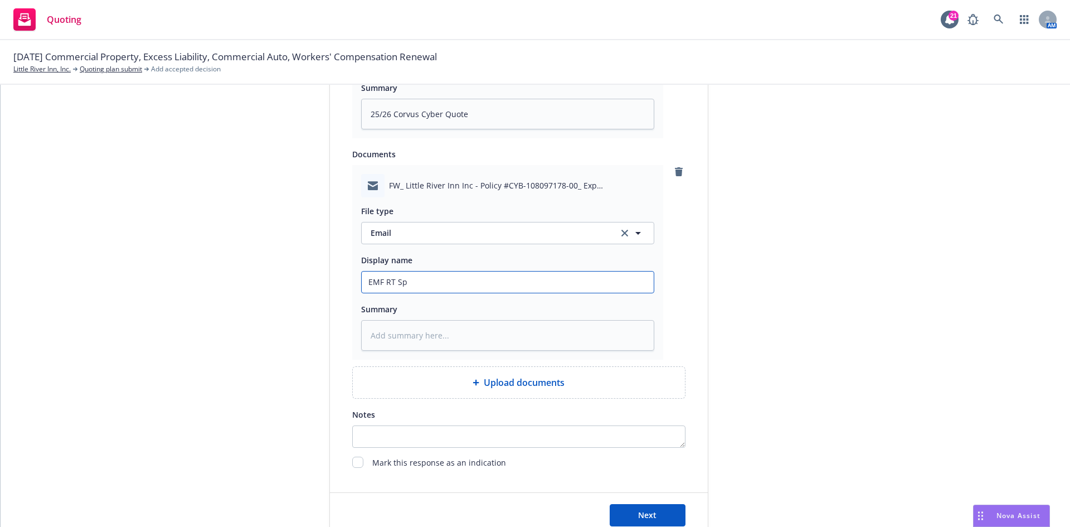
type input "EMF RT Spe"
type textarea "x"
type input "EMF RT Spec"
type textarea "x"
type input "EMF RT Speci"
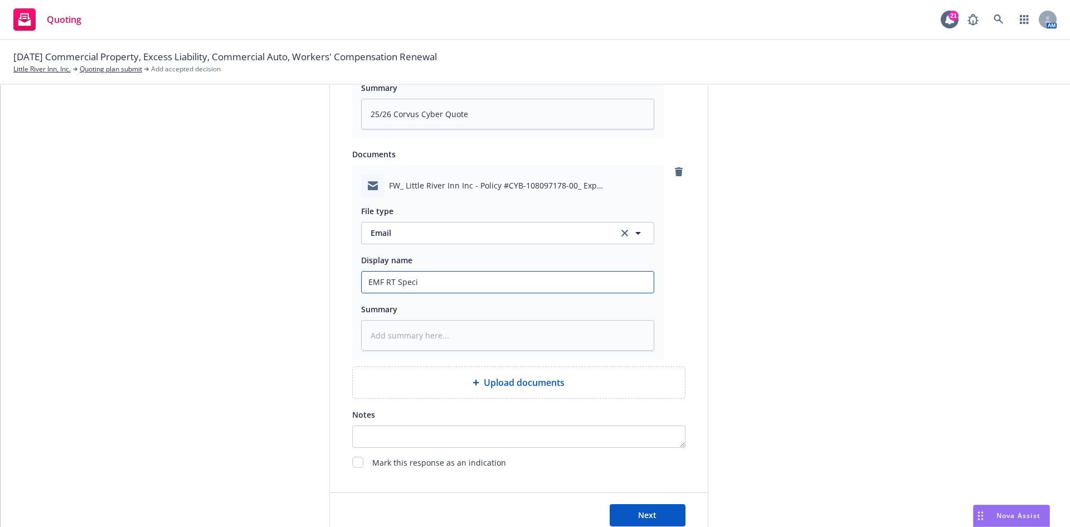
type textarea "x"
type input "EMF RT Specia"
type textarea "x"
type input "EMF RT Special"
type textarea "x"
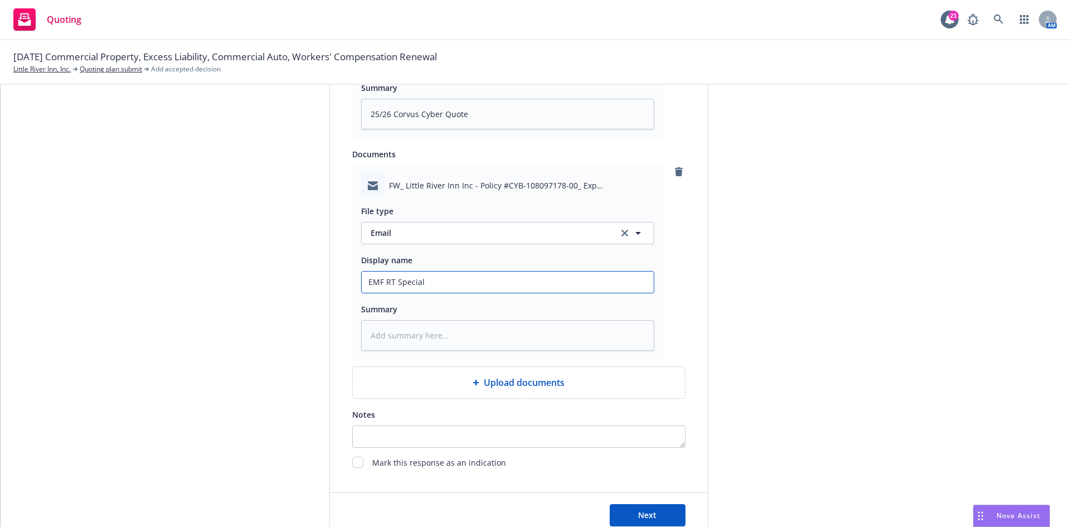
type input "EMF RT Specialt"
type textarea "x"
type input "EMF RT Specialty"
type textarea "x"
type input "EMF RT Specialty"
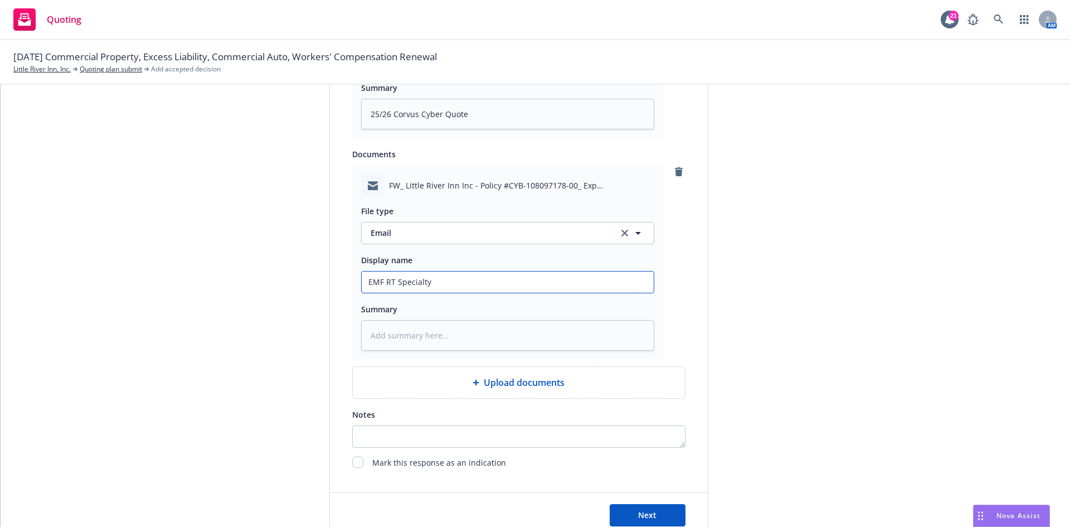
type textarea "x"
type input "EMF RT Specialty ="
type textarea "x"
type input "EMF RT Specialty ="
type textarea "x"
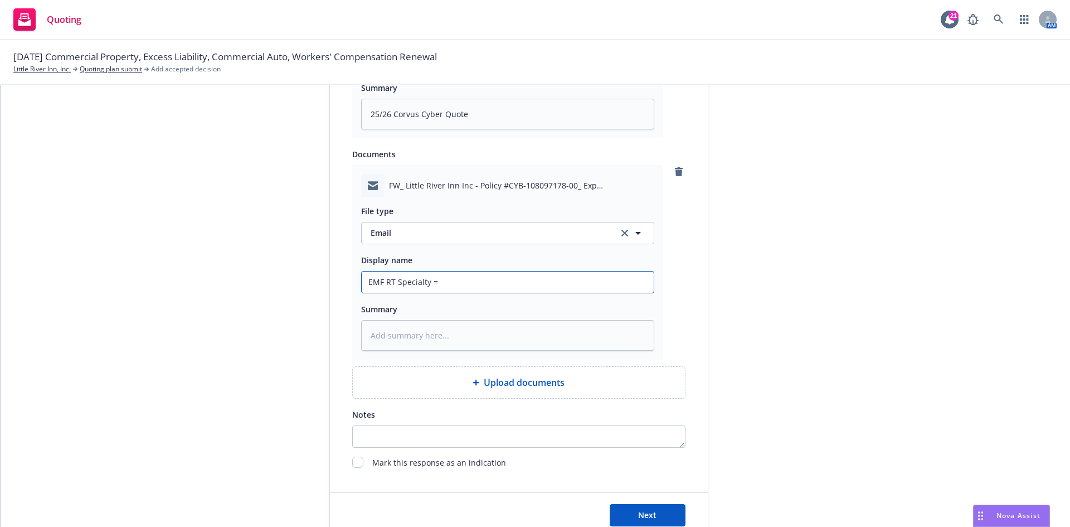
type input "EMF RT Specialty ="
type textarea "x"
type input "EMF RT Specialty"
type textarea "x"
type input "EMF RT Specialty -"
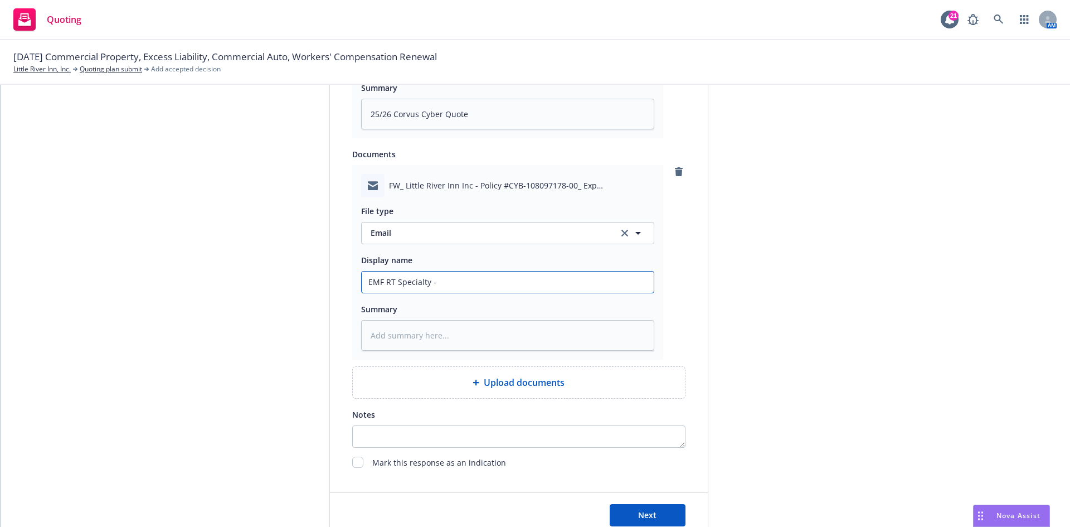
type textarea "x"
type input "EMF RT Specialty -"
type textarea "x"
type input "EMF RT Specialty - 2"
type textarea "x"
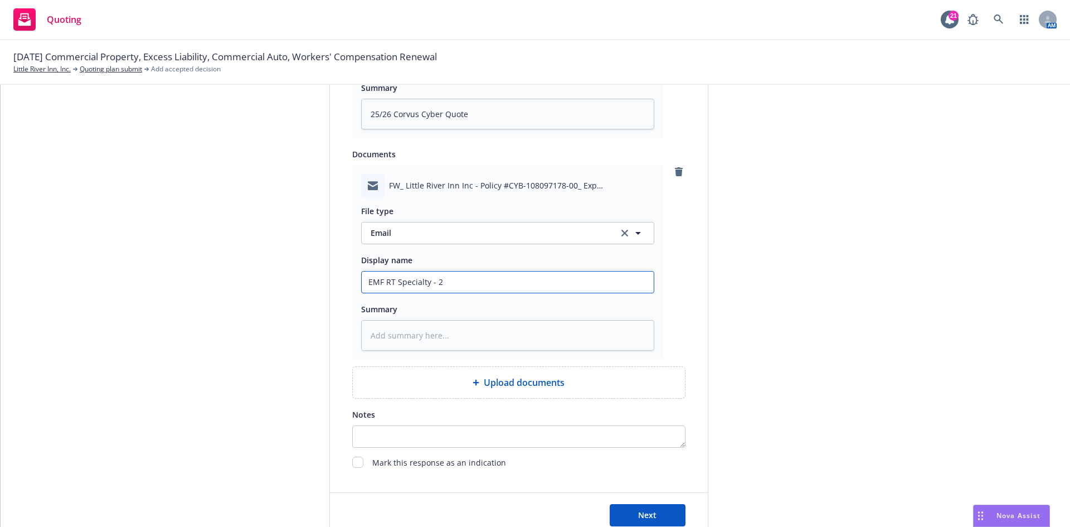
type input "EMF RT Specialty - 25"
type textarea "x"
type input "EMF RT Specialty - 25/"
type textarea "x"
type input "EMF RT Specialty - 25/2"
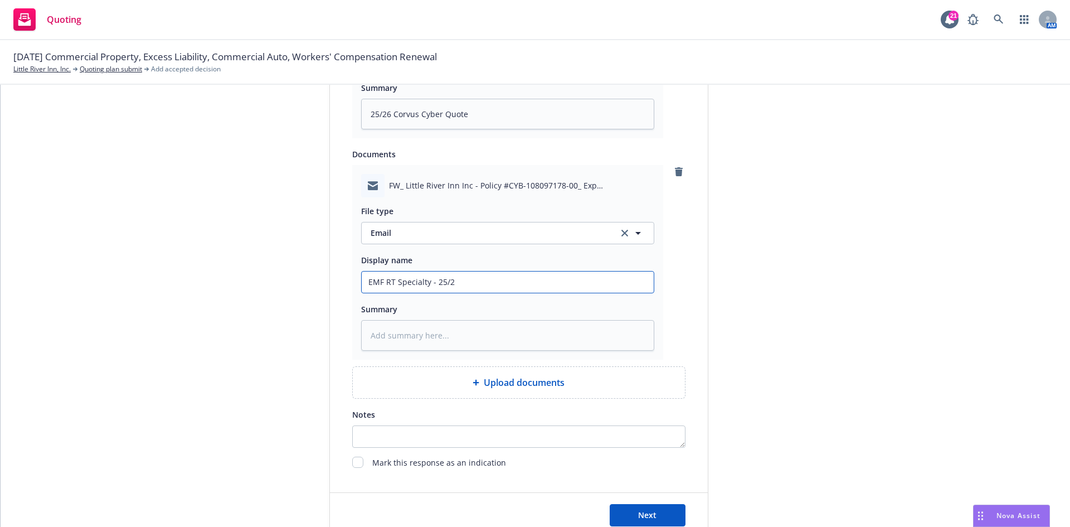
type textarea "x"
type input "EMF RT Specialty - 25/26"
type textarea "x"
type input "EMF RT Specialty - 25/26"
type textarea "x"
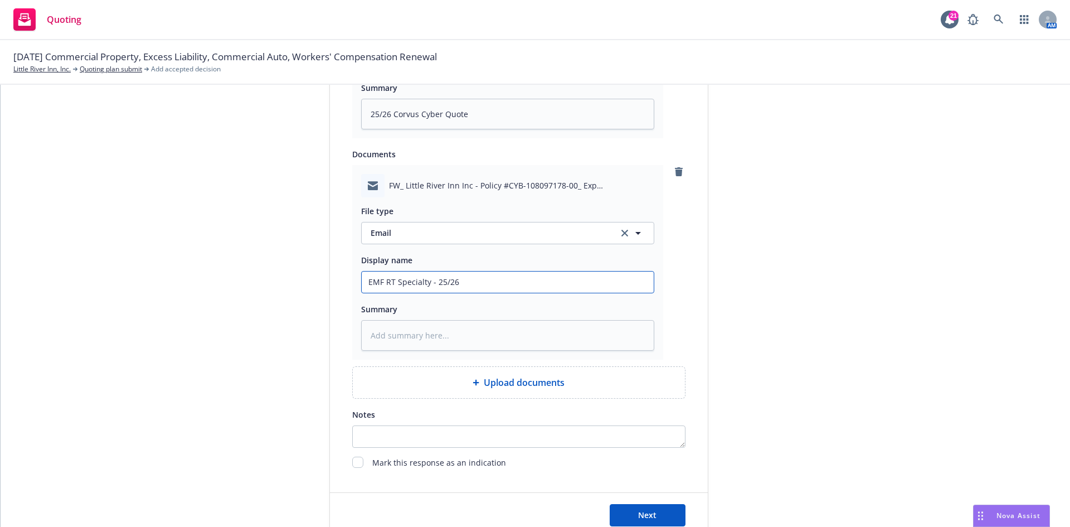
type input "EMF RT Specialty - 25/26 C"
type textarea "x"
type input "EMF RT Specialty - 25/26 Cy"
type textarea "x"
type input "EMF RT Specialty - 25/26 Cyb"
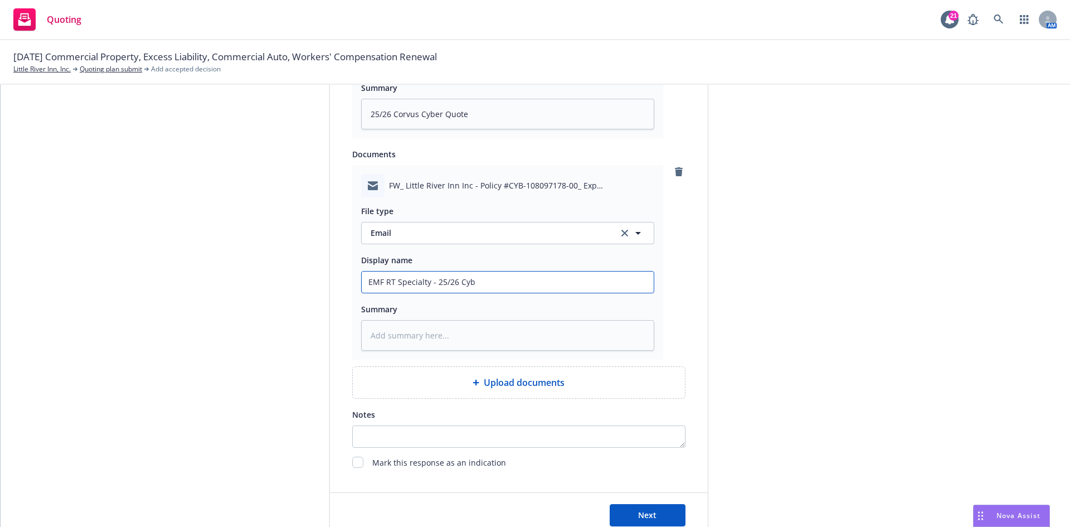
type textarea "x"
type input "EMF RT Specialty - 25/26 Cybe"
type textarea "x"
type input "EMF RT Specialty - 25/26 Cyber"
type textarea "x"
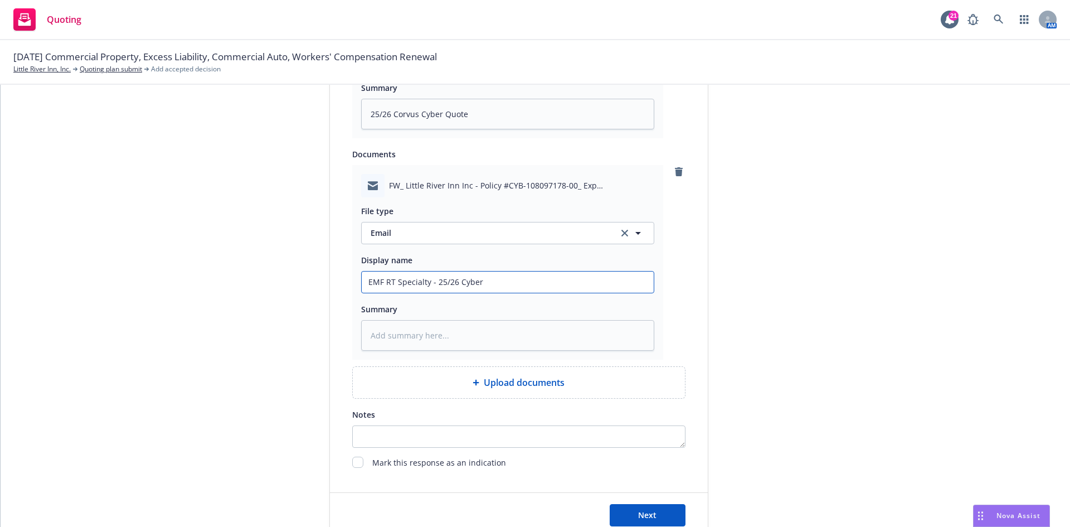
type input "EMF RT Specialty - 25/26 Cyber"
type textarea "x"
type input "EMF RT Specialty - 25/26 Cyber Q"
type textarea "x"
type input "EMF RT Specialty - 25/26 Cyber Qu"
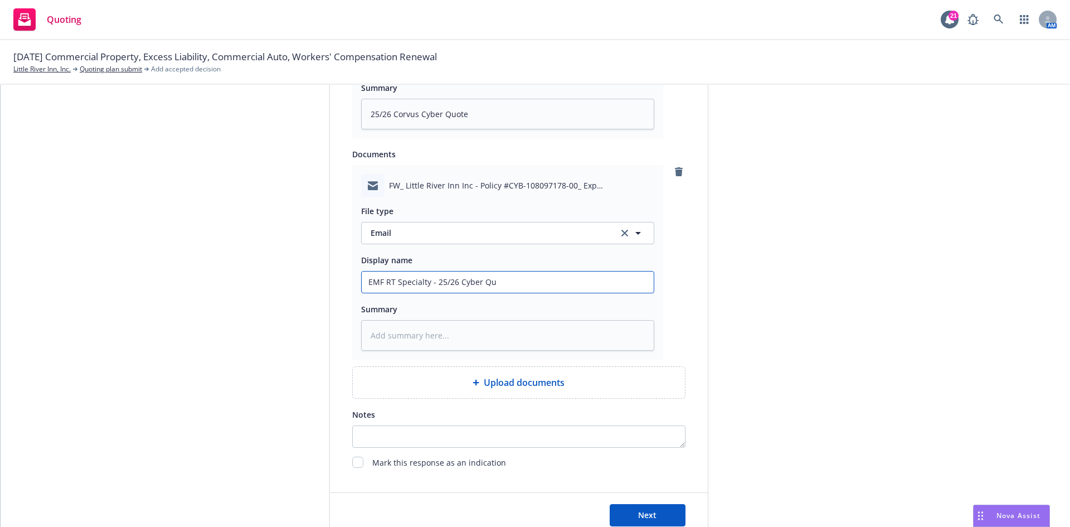
type textarea "x"
type input "EMF RT Specialty - 25/26 Cyber Quo"
type textarea "x"
type input "EMF RT Specialty - 25/26 Cyber Quot"
type textarea "x"
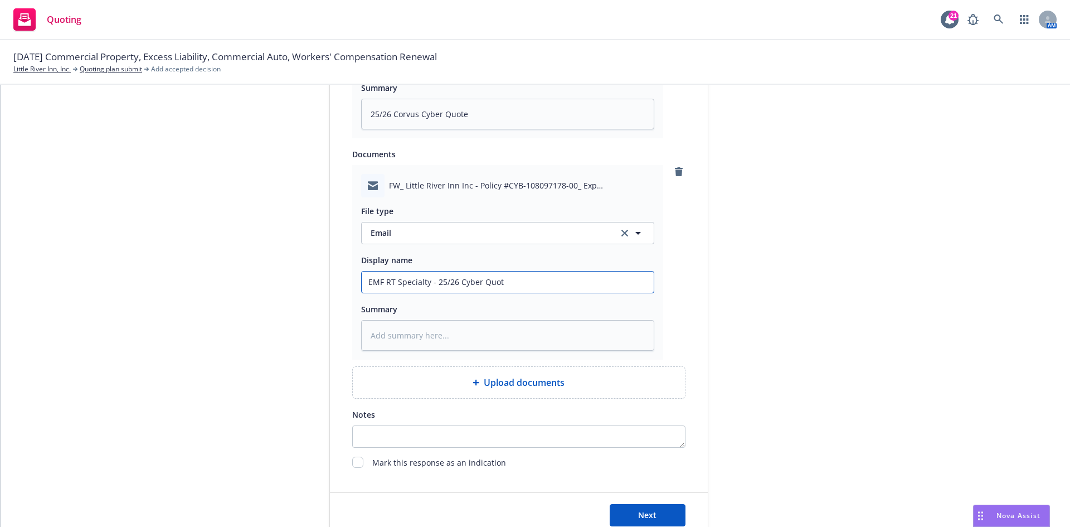
type input "EMF RT Specialty - 25/26 Cyber Quote"
type textarea "x"
type input "EMF RT Specialty - 25/26 Cyber Quote,"
type textarea "x"
type input "EMF RT Specialty - 25/26 Cyber Quote,"
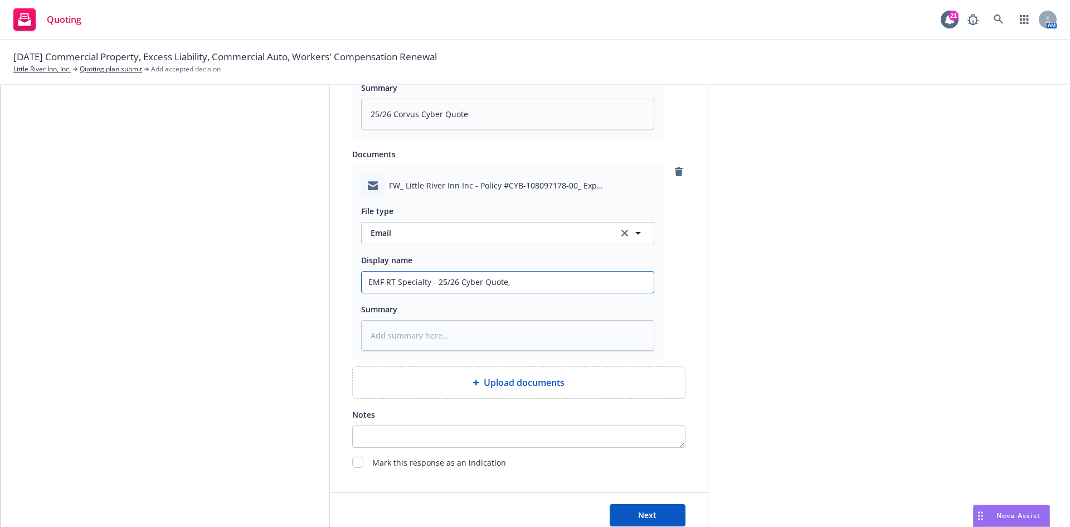
type textarea "x"
type input "EMF RT Specialty - 25/26 Cyber Quote, Y"
type textarea "x"
type input "EMF RT Specialty - 25/26 Cyber Quote, Yo"
type textarea "x"
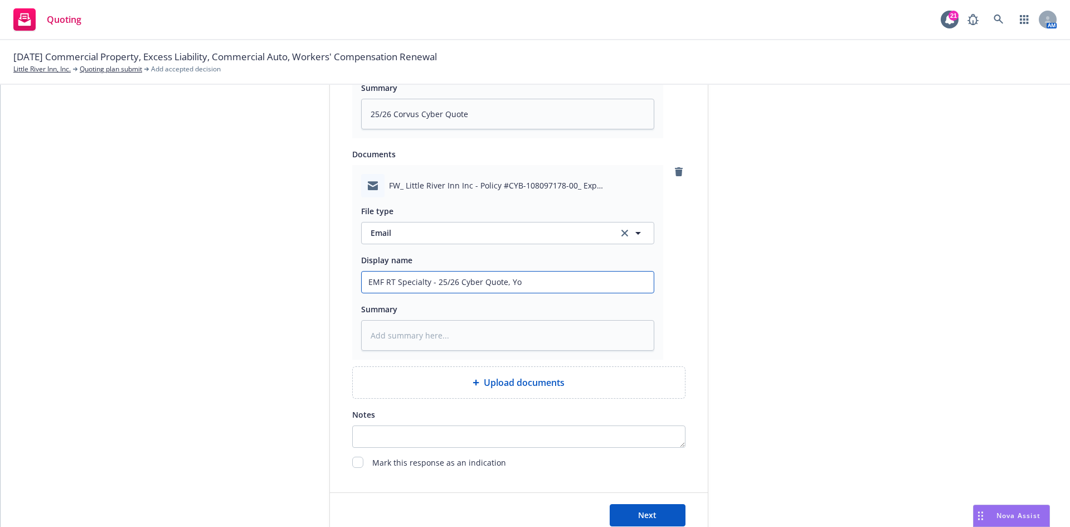
type input "EMF RT Specialty - 25/26 Cyber Quote, YoY"
type textarea "x"
type input "EMF RT Specialty - 25/26 Cyber Quote, YoY"
type textarea "x"
type input "EMF RT Specialty - 25/26 Cyber Quote, YoY C"
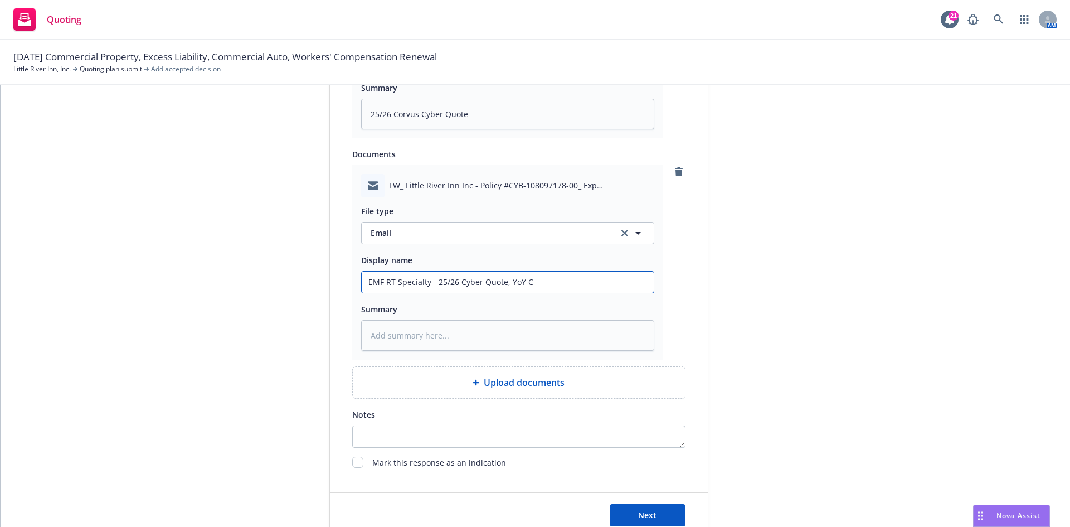
type textarea "x"
type input "EMF RT Specialty - 25/26 Cyber Quote, YoY Co"
type textarea "x"
type input "EMF RT Specialty - 25/26 Cyber Quote, YoY Com"
type textarea "x"
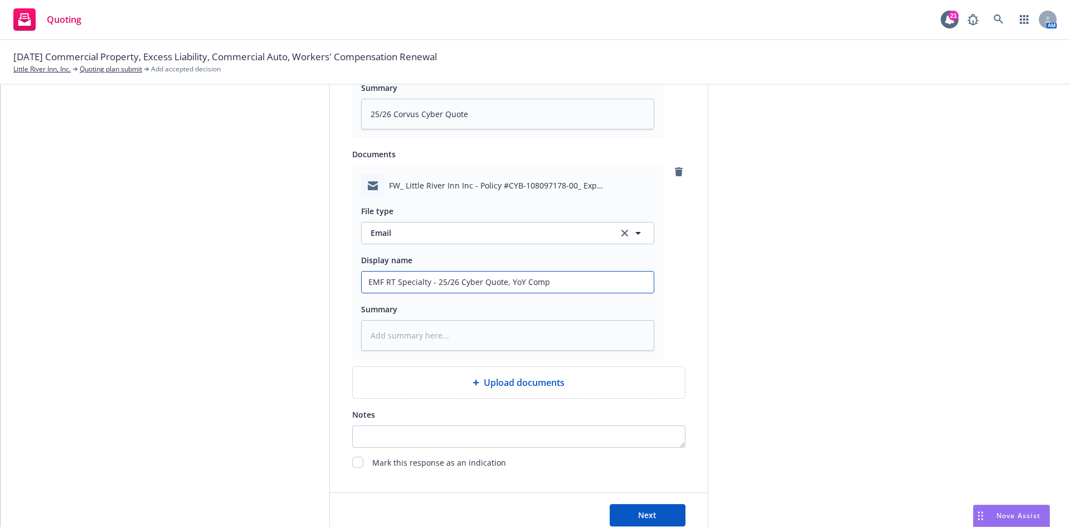
type input "EMF RT Specialty - 25/26 Cyber Quote, YoY Compa"
type textarea "x"
type input "EMF RT Specialty - 25/26 Cyber Quote, YoY Compar"
type textarea "x"
type input "EMF RT Specialty - 25/26 Cyber Quote, YoY Compari"
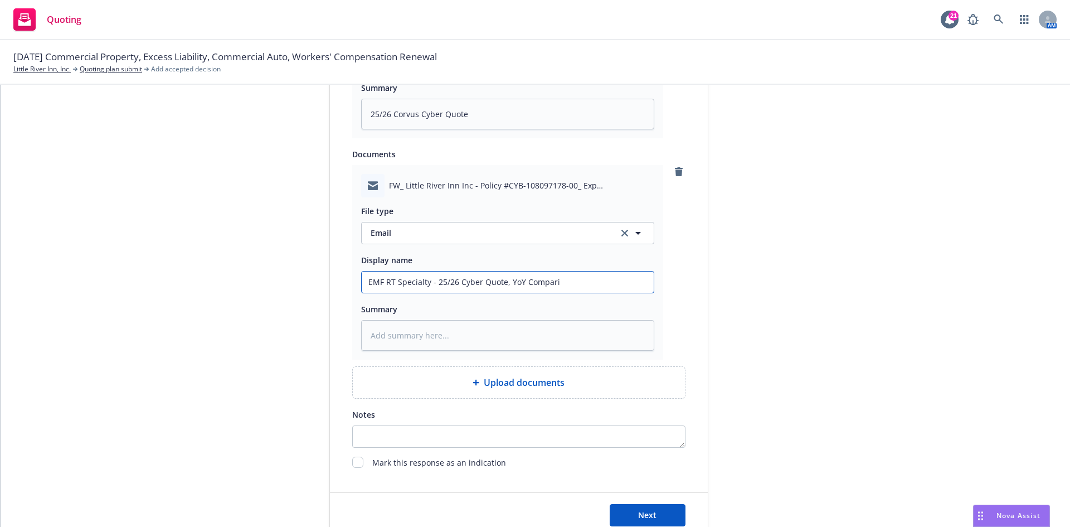
type textarea "x"
type input "EMF RT Specialty - 25/26 Cyber Quote, YoY Comparis"
type textarea "x"
type input "EMF RT Specialty - 25/26 Cyber Quote, YoY Compariso"
type textarea "x"
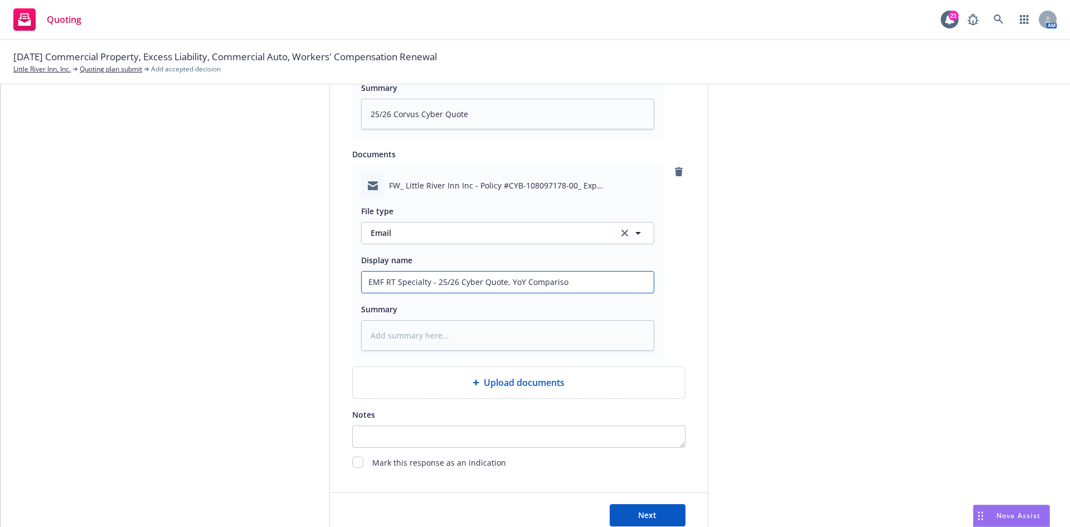
type input "EMF RT Specialty - 25/26 Cyber Quote, YoY Comparison"
type textarea "x"
type input "EMF RT Specialty - 25/26 Cyber Quote, YoY Comparison,"
type textarea "x"
type input "EMF RT Specialty - 25/26 Cyber Quote, YoY Comparison,"
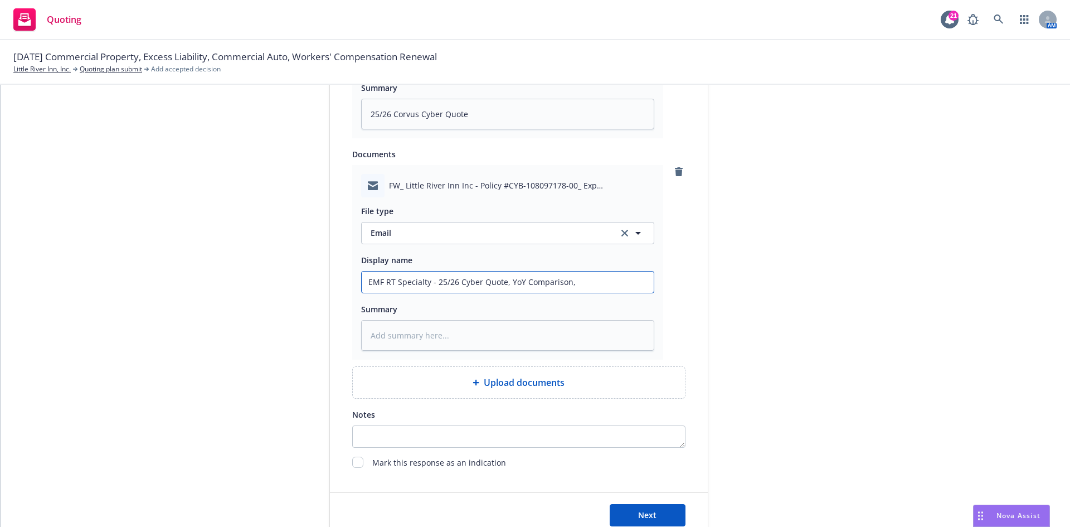
type textarea "x"
type input "EMF RT Specialty - 25/26 Cyber Quote, YoY Comparison, c"
type textarea "x"
type input "EMF RT Specialty - 25/26 Cyber Quote, YoY Comparison, cl"
type textarea "x"
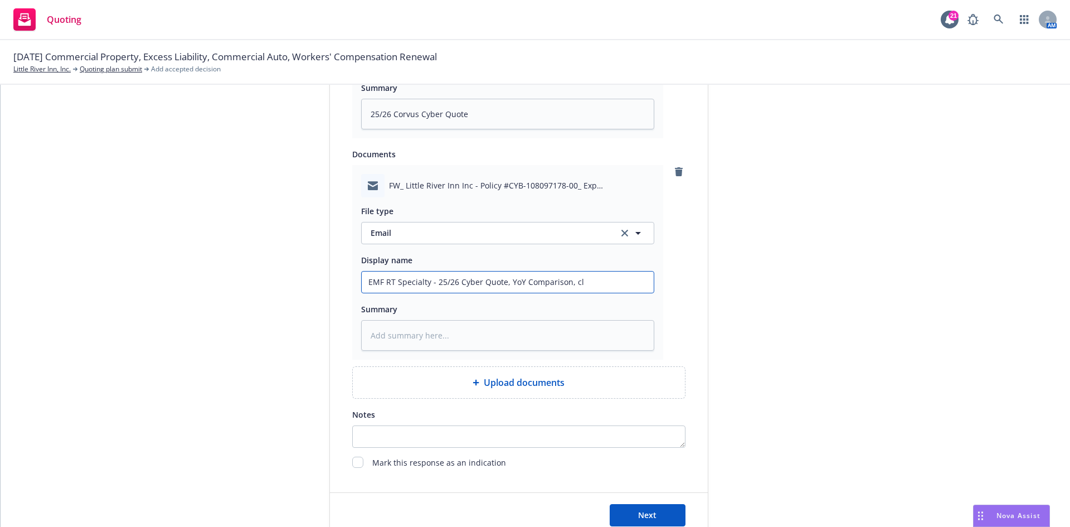
type input "EMF RT Specialty - 25/26 Cyber Quote, YoY Comparison, cla"
click at [619, 515] on button "Next" at bounding box center [648, 515] width 76 height 22
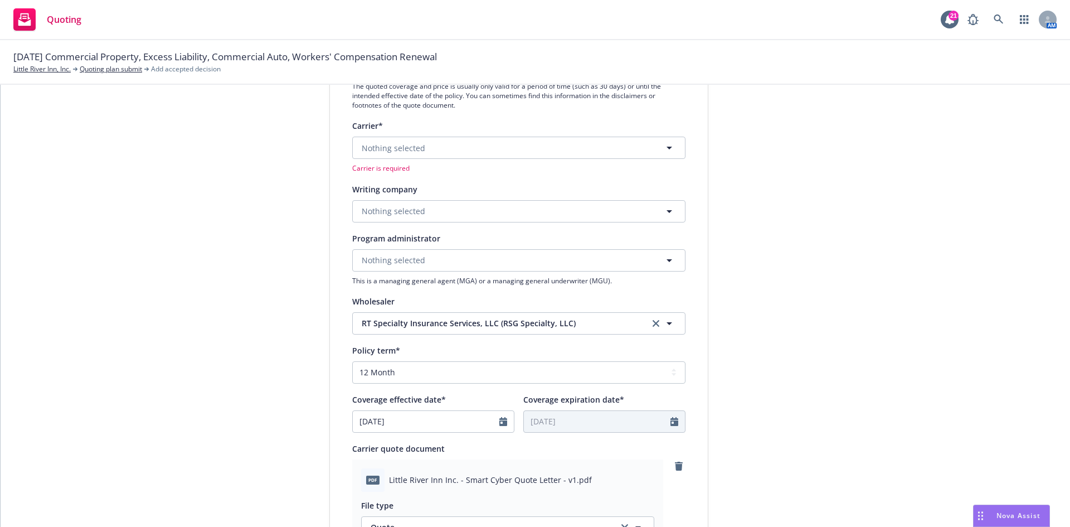
scroll to position [33, 0]
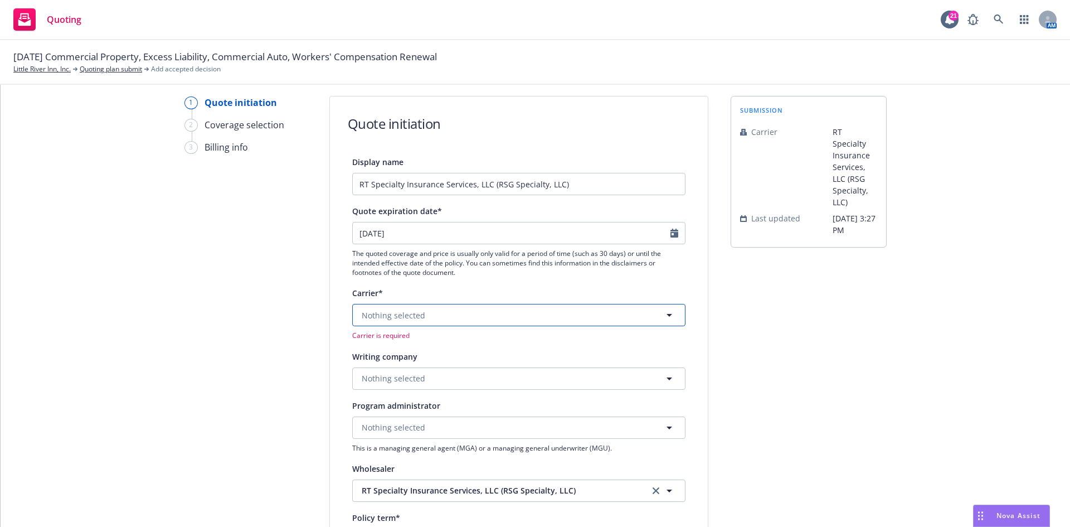
click at [429, 314] on button "Nothing selected" at bounding box center [518, 315] width 333 height 22
drag, startPoint x: 429, startPoint y: 313, endPoint x: 364, endPoint y: 314, distance: 64.7
click at [364, 314] on div "travelers" at bounding box center [518, 315] width 333 height 22
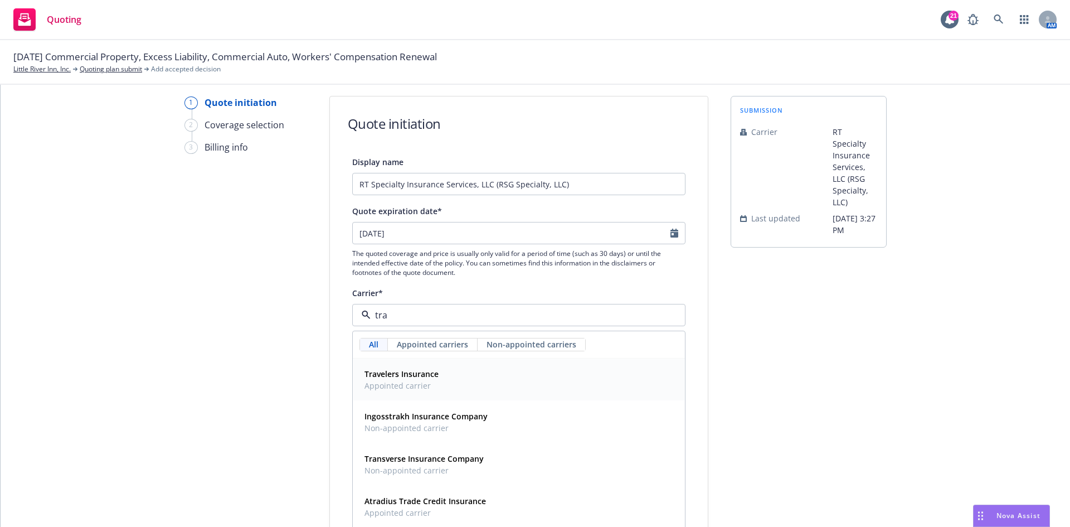
click at [402, 392] on div "Travelers Insurance Appointed carrier" at bounding box center [400, 380] width 81 height 28
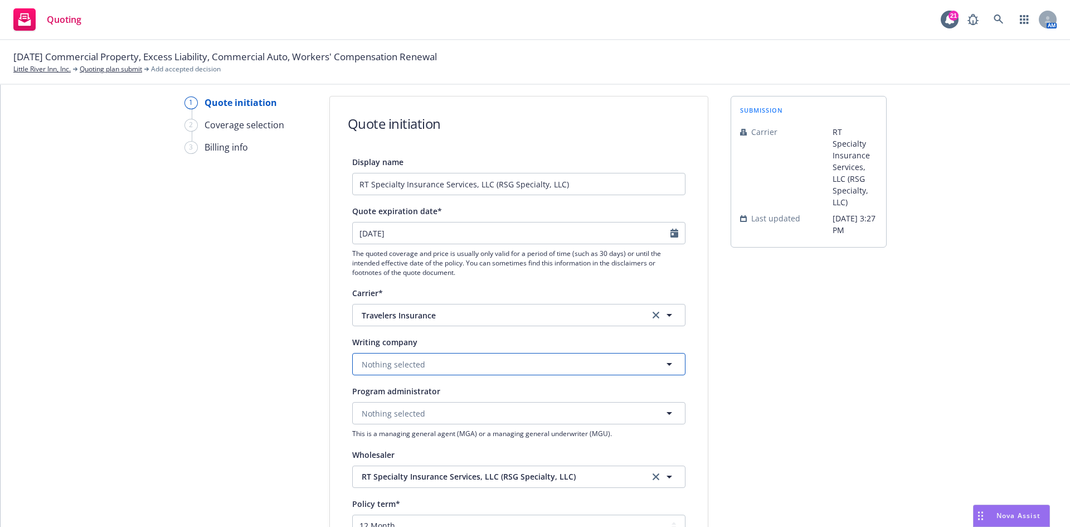
click at [407, 366] on span "Nothing selected" at bounding box center [394, 364] width 64 height 12
click at [439, 404] on span "Domestic - 29696" at bounding box center [449, 407] width 171 height 12
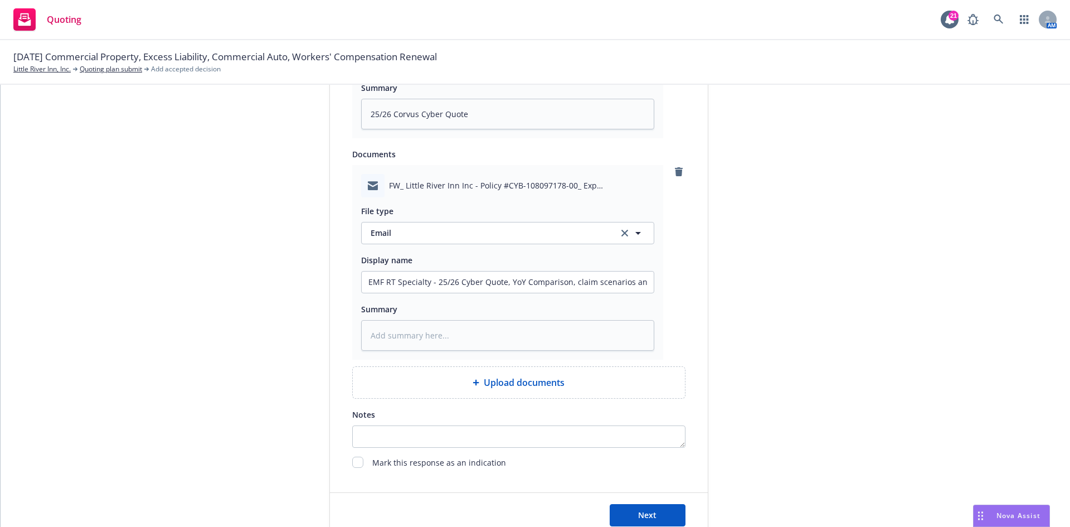
scroll to position [758, 0]
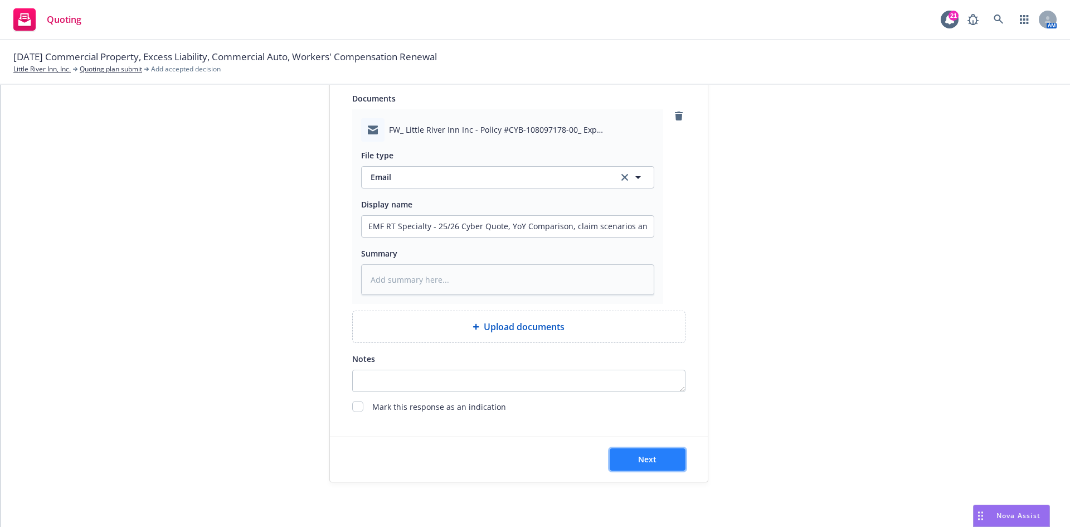
click at [624, 454] on button "Next" at bounding box center [648, 459] width 76 height 22
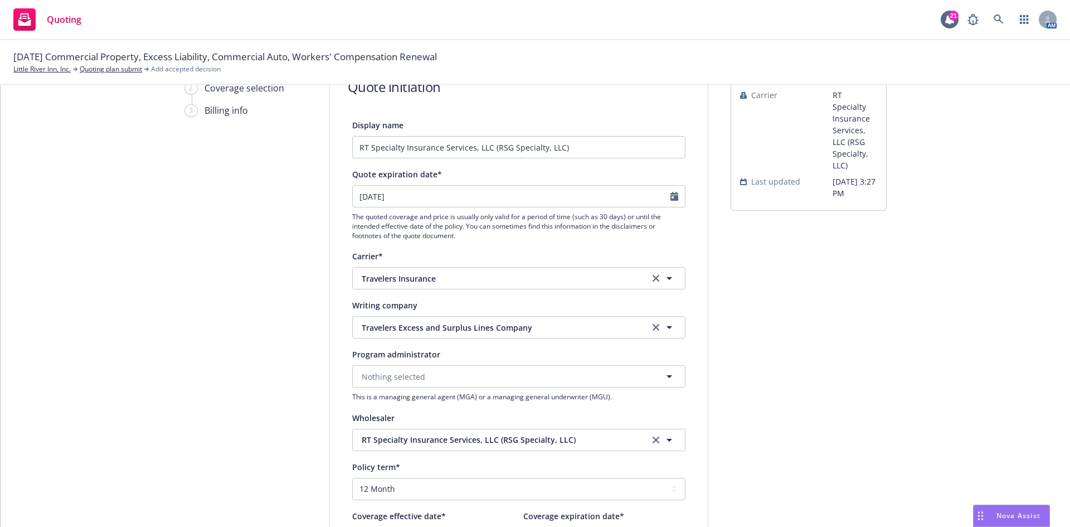
scroll to position [0, 0]
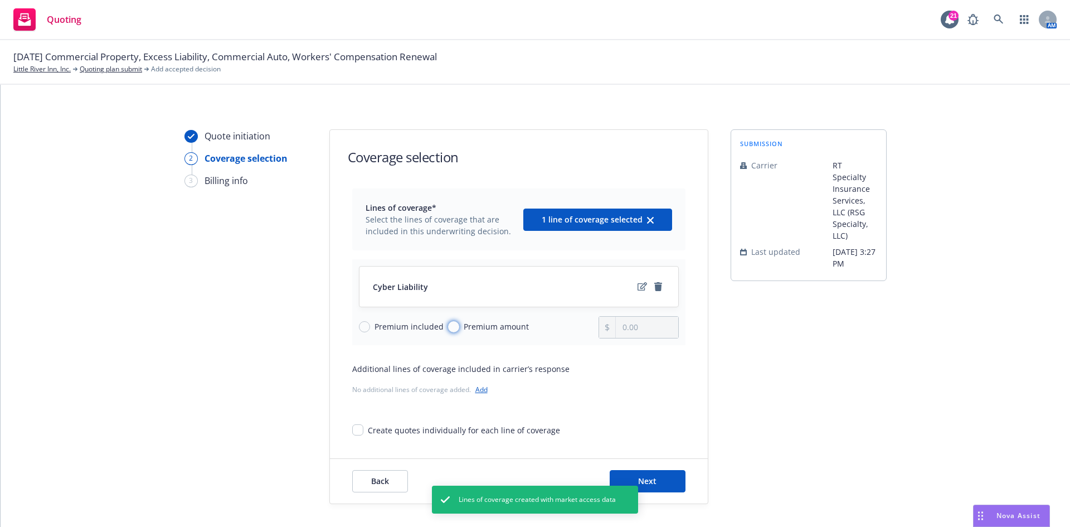
click at [448, 327] on input "Premium amount" at bounding box center [453, 326] width 11 height 11
click at [630, 329] on input "0.00" at bounding box center [647, 327] width 62 height 21
drag, startPoint x: 649, startPoint y: 329, endPoint x: 599, endPoint y: 329, distance: 49.6
click at [599, 329] on div "0.00" at bounding box center [638, 327] width 80 height 22
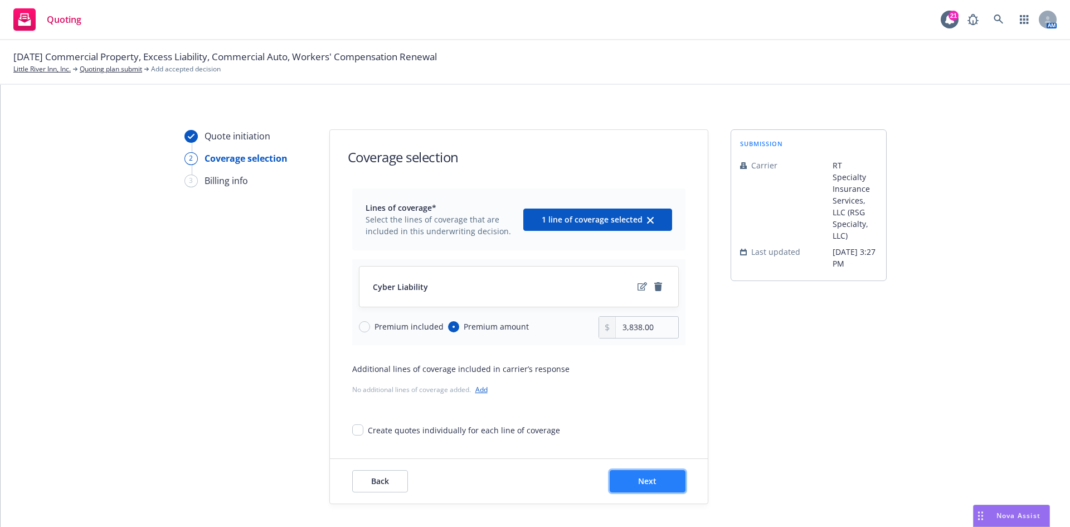
click at [641, 484] on span "Next" at bounding box center [647, 480] width 18 height 11
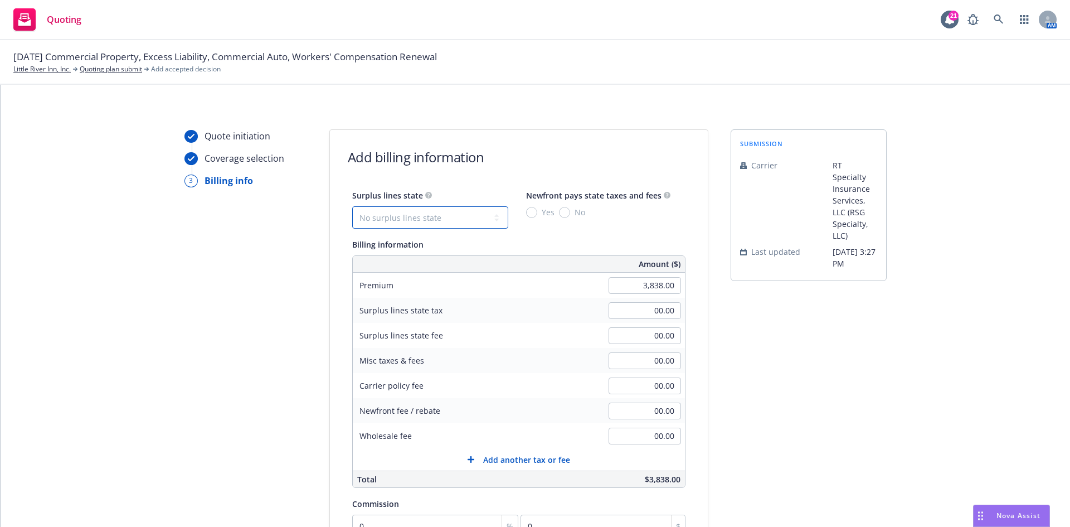
click at [464, 216] on select "No surplus lines state Alaska Alabama Arkansas Arizona California Colorado Conn…" at bounding box center [430, 217] width 156 height 22
click at [352, 206] on select "No surplus lines state Alaska Alabama Arkansas Arizona California Colorado Conn…" at bounding box center [430, 217] width 156 height 22
click at [431, 216] on select "No surplus lines state Alaska Alabama Arkansas Arizona California Colorado Conn…" at bounding box center [430, 217] width 156 height 22
click at [352, 206] on select "No surplus lines state Alaska Alabama Arkansas Arizona California Colorado Conn…" at bounding box center [430, 217] width 156 height 22
click at [635, 312] on input "115.14" at bounding box center [645, 310] width 72 height 17
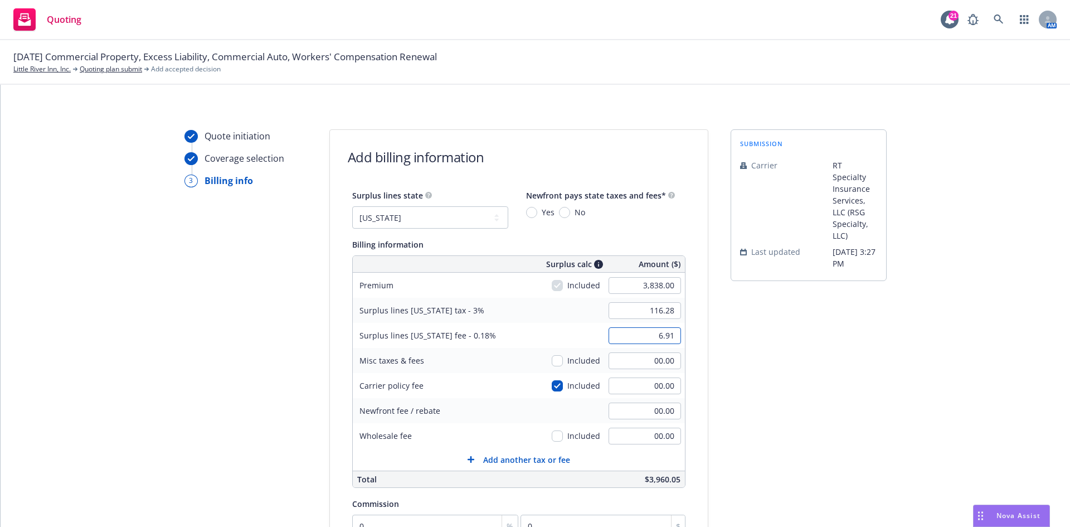
click at [654, 334] on input "6.91" at bounding box center [645, 335] width 72 height 17
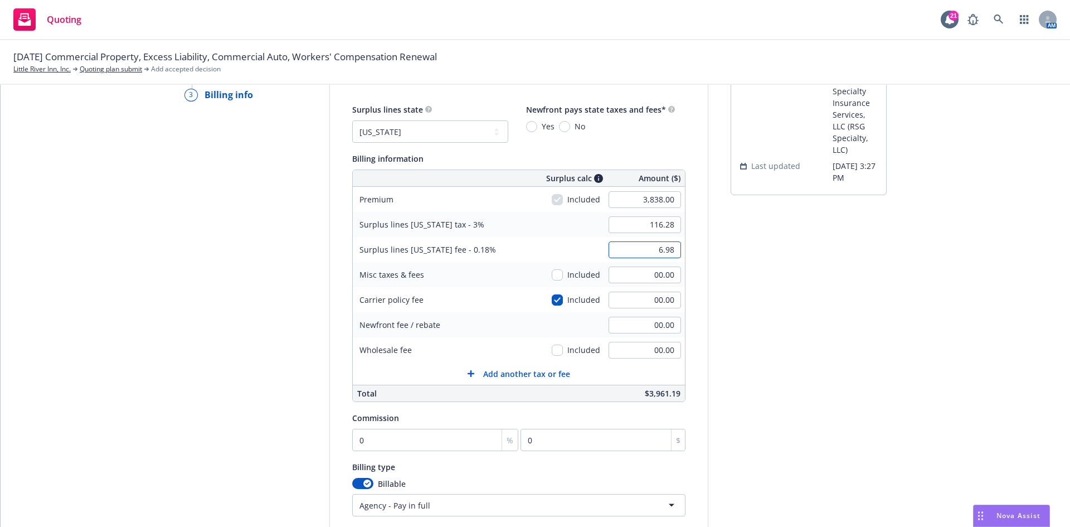
scroll to position [111, 0]
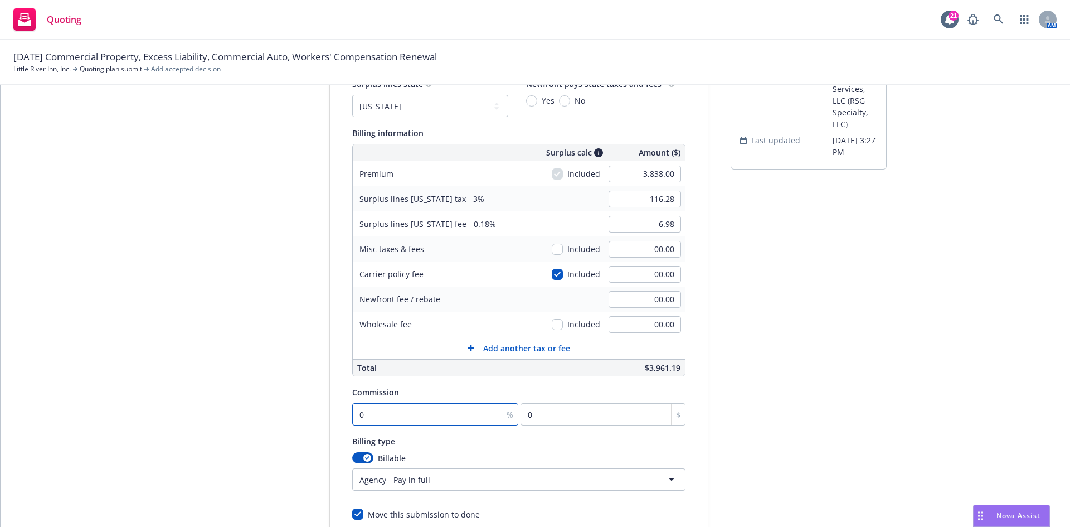
click at [434, 414] on input "0" at bounding box center [435, 414] width 167 height 22
click at [660, 176] on input "3,838.00" at bounding box center [645, 174] width 72 height 17
click at [739, 279] on div "submission Carrier RT Specialty Insurance Services, LLC (RSG Specialty, LLC) La…" at bounding box center [809, 303] width 156 height 570
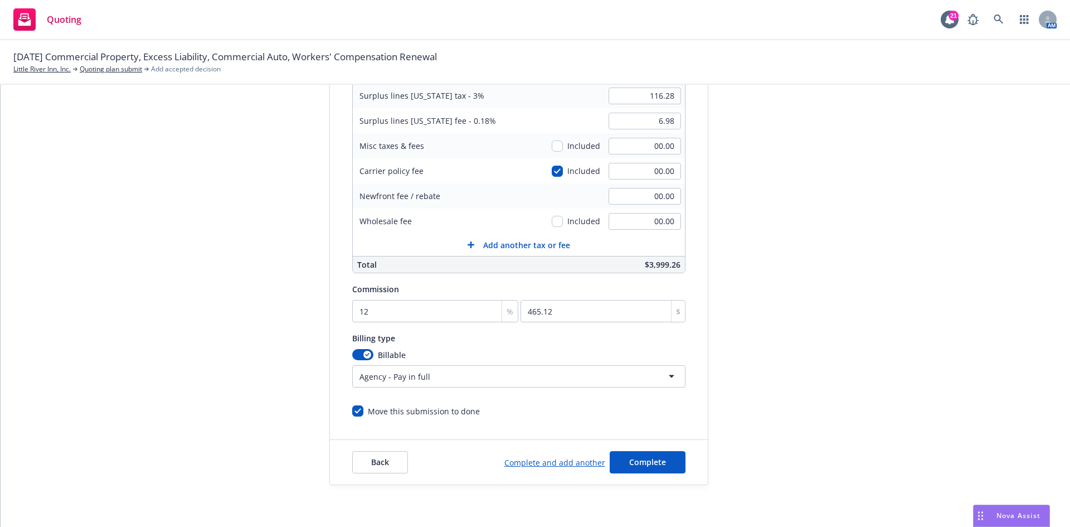
scroll to position [217, 0]
click at [643, 451] on button "Complete" at bounding box center [648, 459] width 76 height 22
click at [654, 461] on span "Complete" at bounding box center [647, 462] width 37 height 11
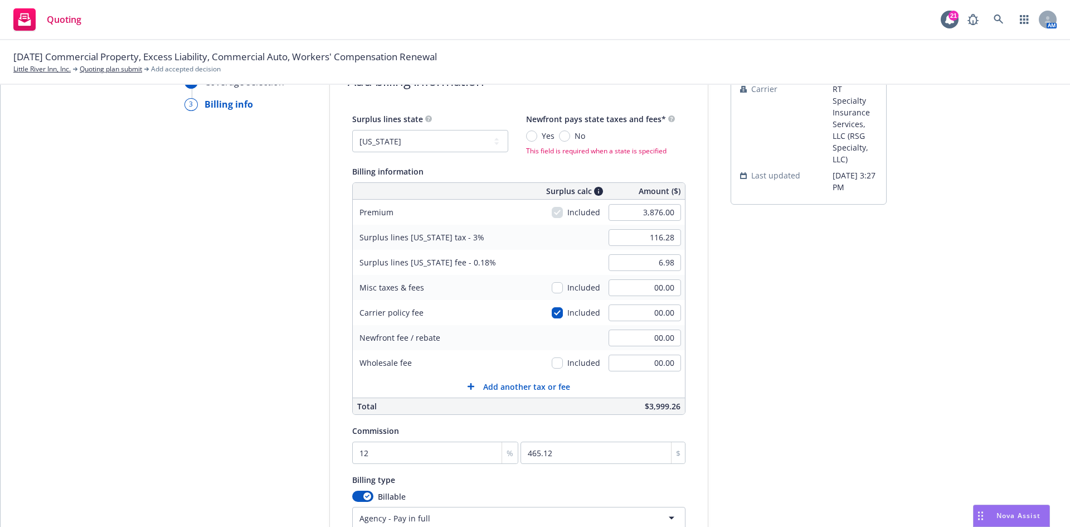
scroll to position [0, 0]
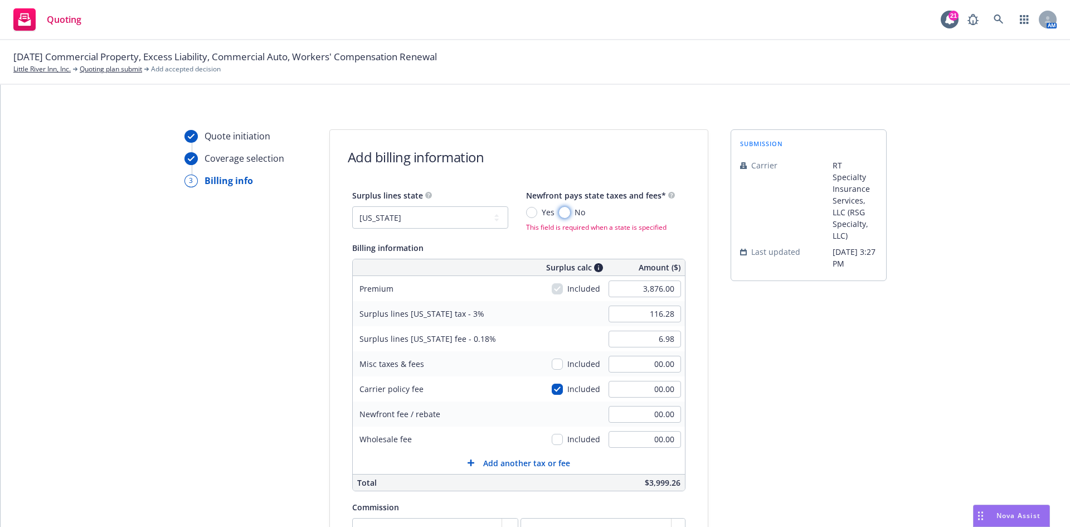
drag, startPoint x: 552, startPoint y: 210, endPoint x: 622, endPoint y: 240, distance: 76.4
click at [559, 210] on input "No" at bounding box center [564, 212] width 11 height 11
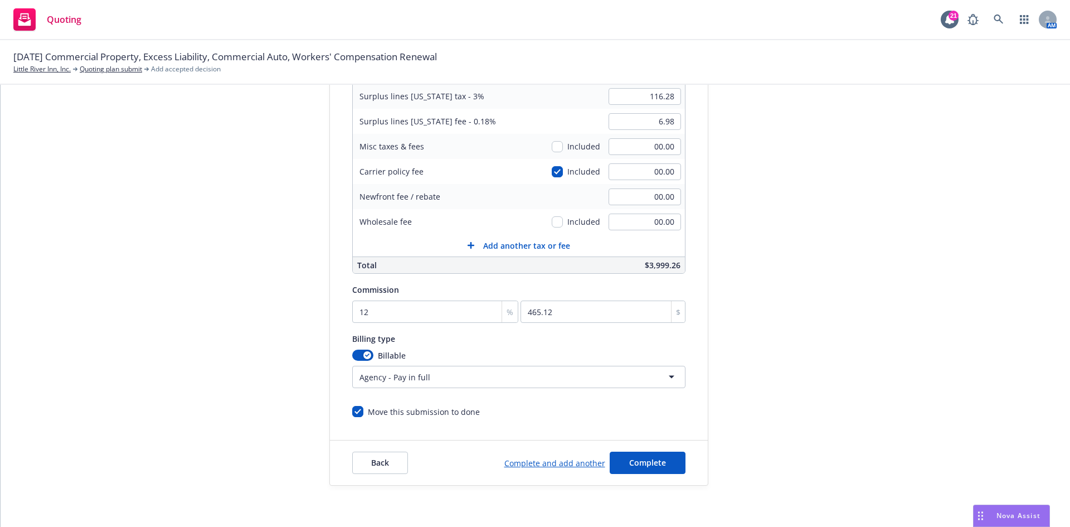
scroll to position [217, 0]
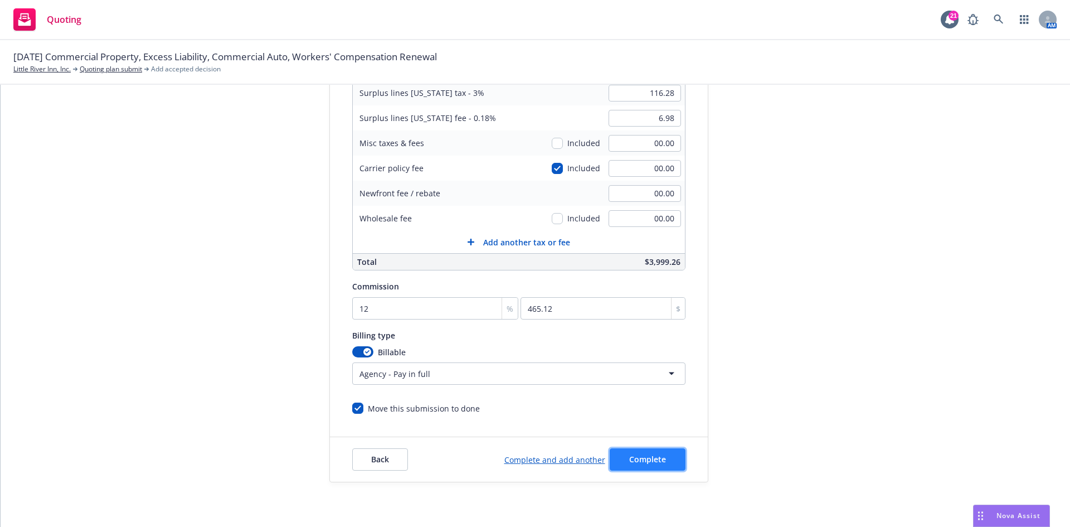
click at [654, 464] on button "Complete" at bounding box center [648, 459] width 76 height 22
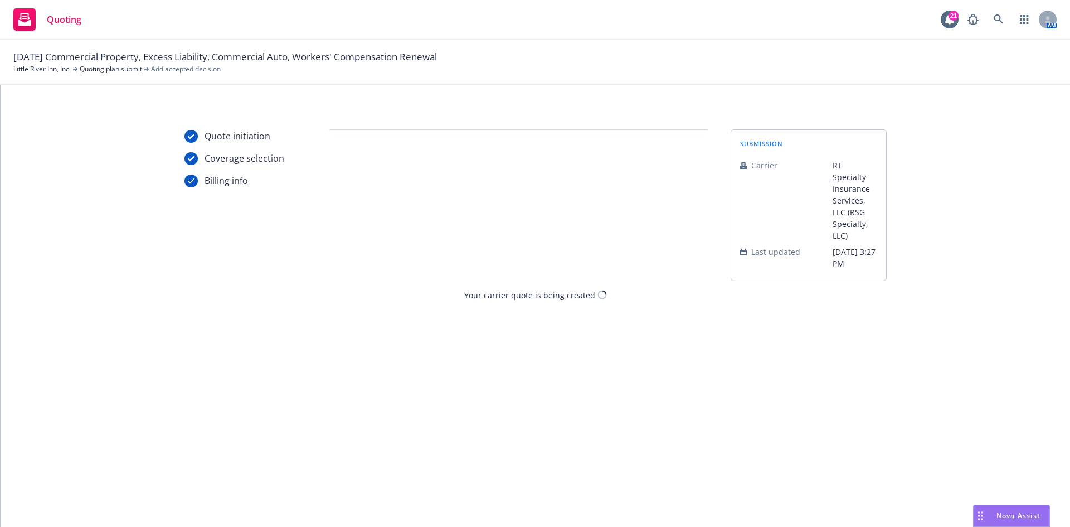
scroll to position [0, 0]
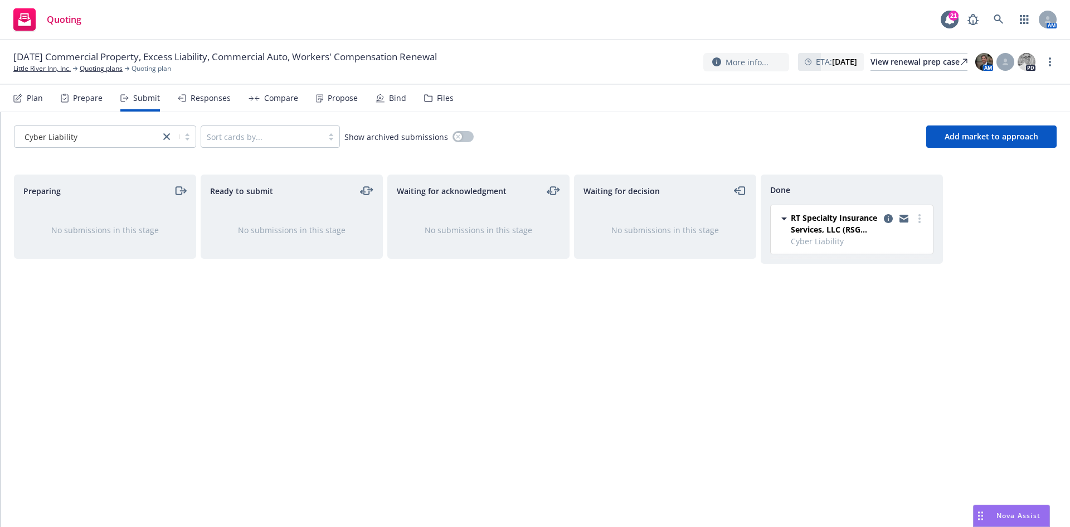
click at [279, 98] on div "Compare" at bounding box center [281, 98] width 34 height 9
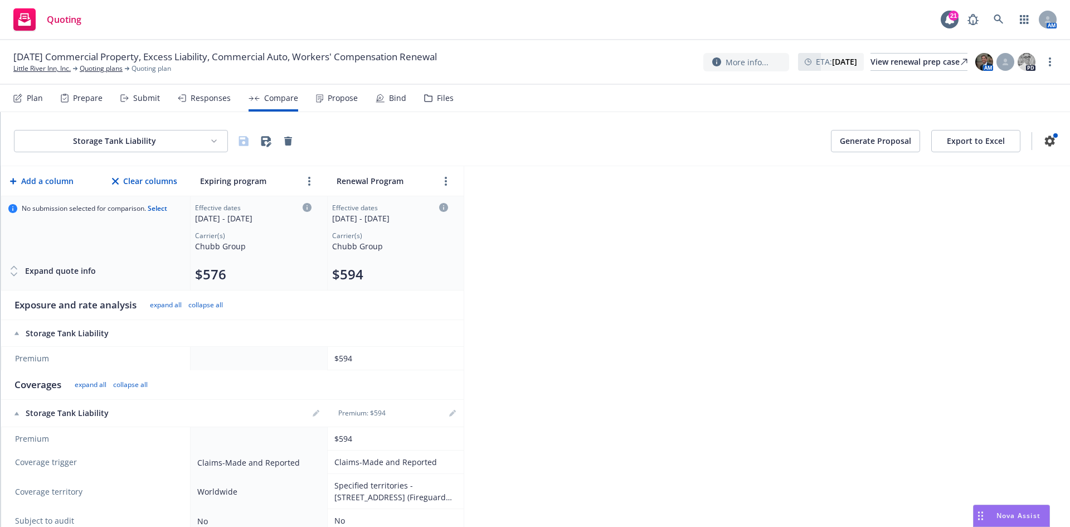
click at [160, 135] on html "Quoting 21 AM 10/01/25 Commercial Property, Excess Liability, Commercial Auto, …" at bounding box center [535, 263] width 1070 height 527
click at [137, 183] on div "Cyber Liability" at bounding box center [122, 182] width 115 height 18
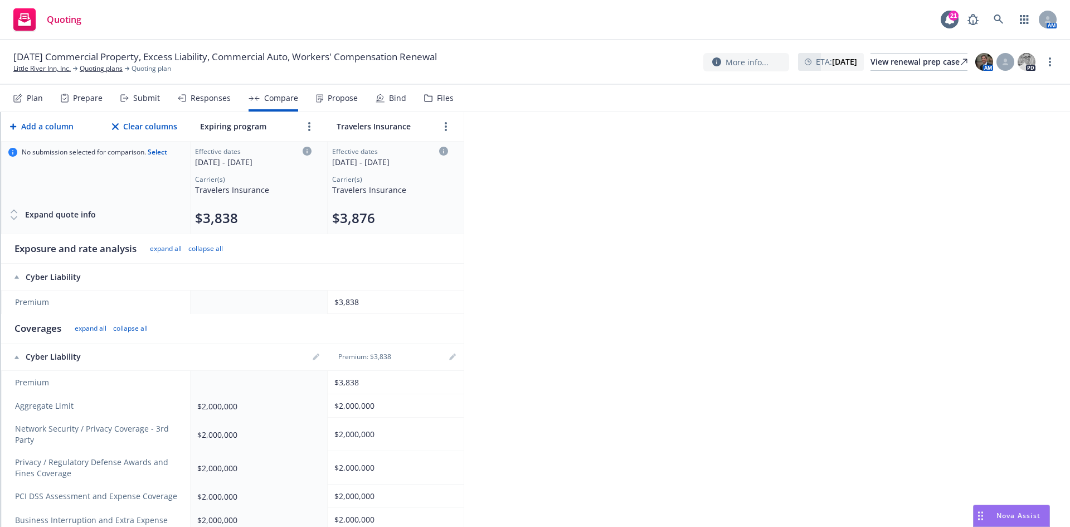
scroll to position [56, 0]
click at [320, 358] on link "editPencil" at bounding box center [315, 357] width 13 height 13
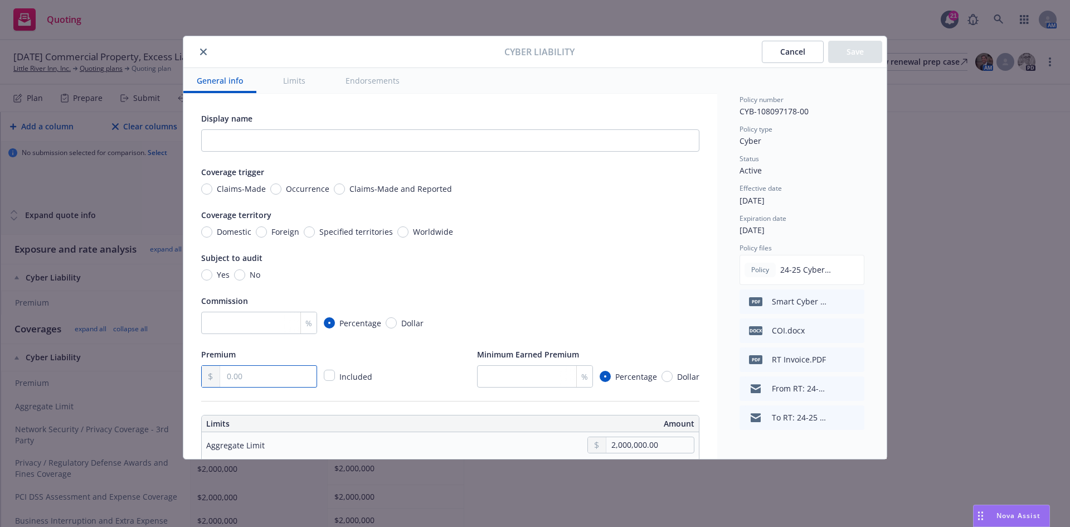
click at [267, 379] on input "text" at bounding box center [268, 376] width 96 height 21
click at [845, 54] on button "Save" at bounding box center [855, 52] width 54 height 22
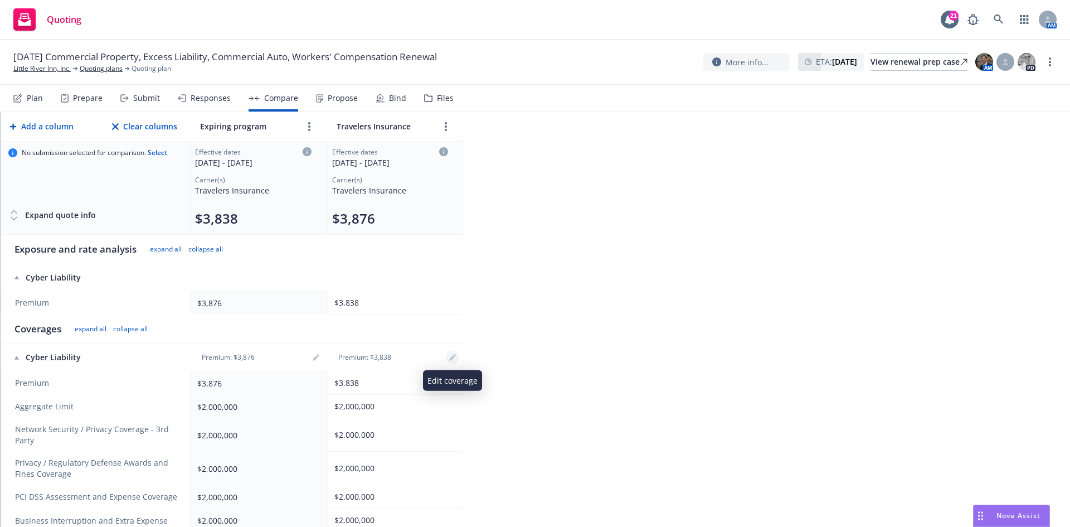
click at [455, 360] on icon "editPencil" at bounding box center [452, 357] width 7 height 7
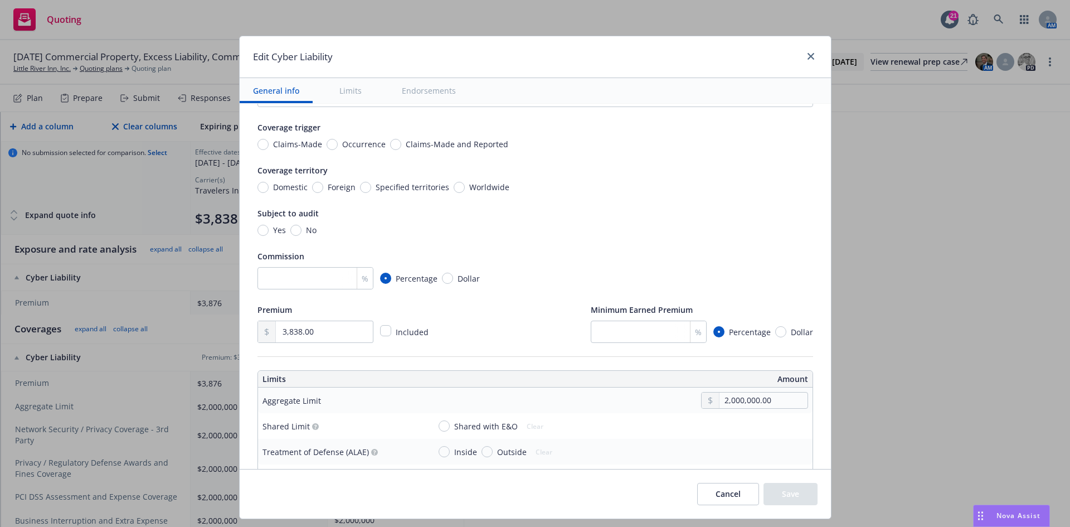
scroll to position [167, 0]
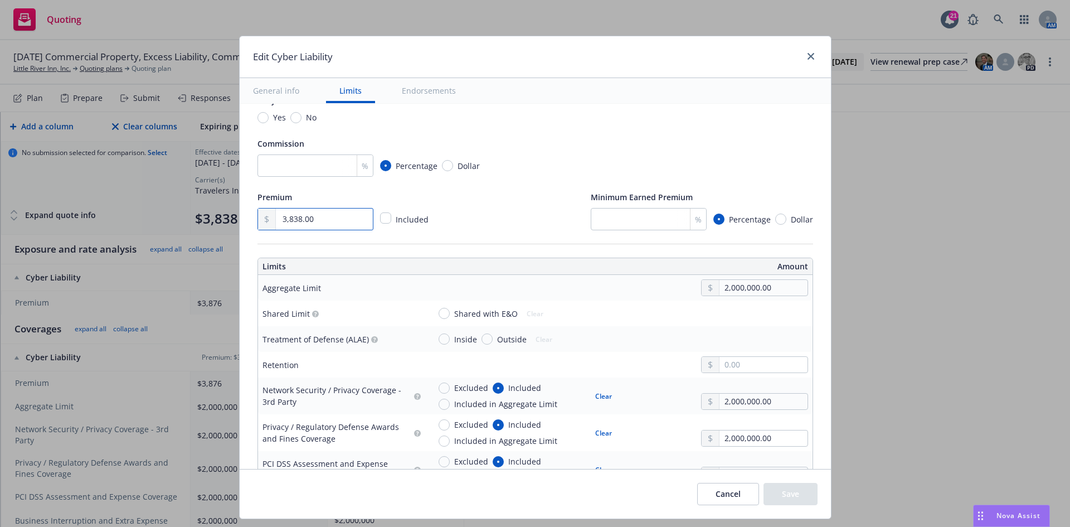
click at [308, 218] on input "3,838.00" at bounding box center [324, 218] width 96 height 21
drag, startPoint x: 314, startPoint y: 217, endPoint x: 290, endPoint y: 218, distance: 23.4
click at [290, 218] on input "3,838.00" at bounding box center [324, 218] width 96 height 21
click at [295, 172] on input "number" at bounding box center [315, 165] width 116 height 22
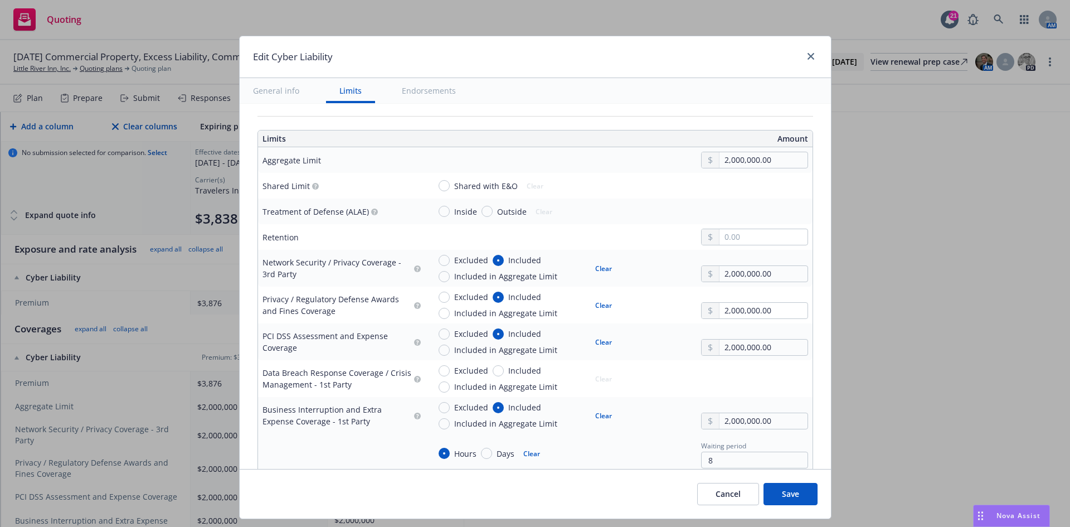
scroll to position [279, 0]
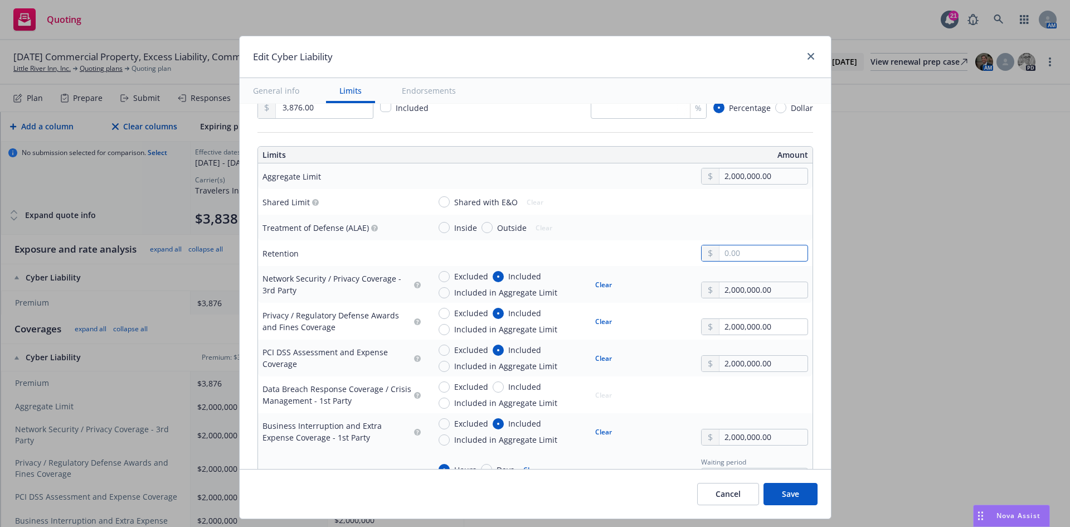
click at [737, 254] on input "text" at bounding box center [762, 253] width 87 height 16
click at [785, 494] on button "Save" at bounding box center [790, 494] width 54 height 22
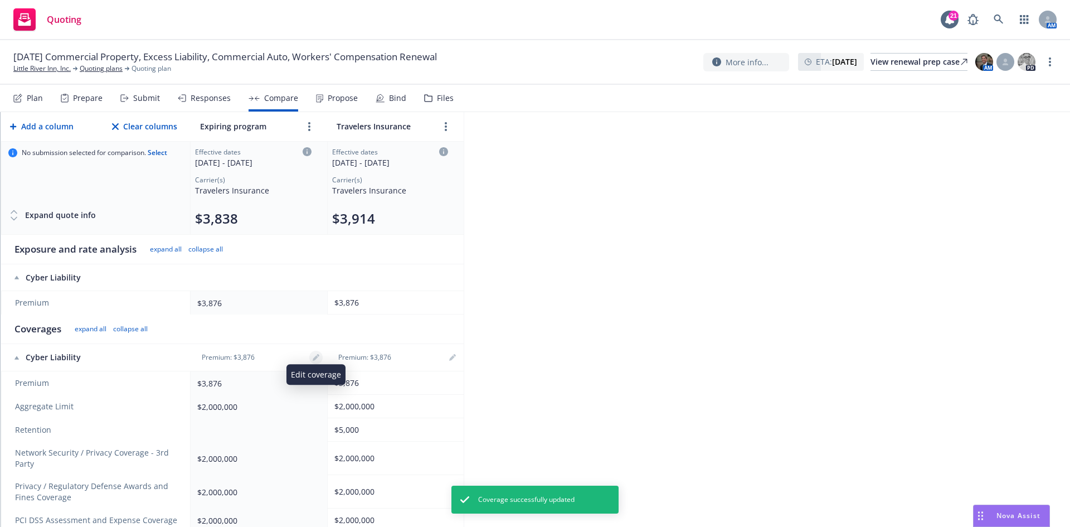
click at [318, 361] on link "editPencil" at bounding box center [315, 357] width 13 height 13
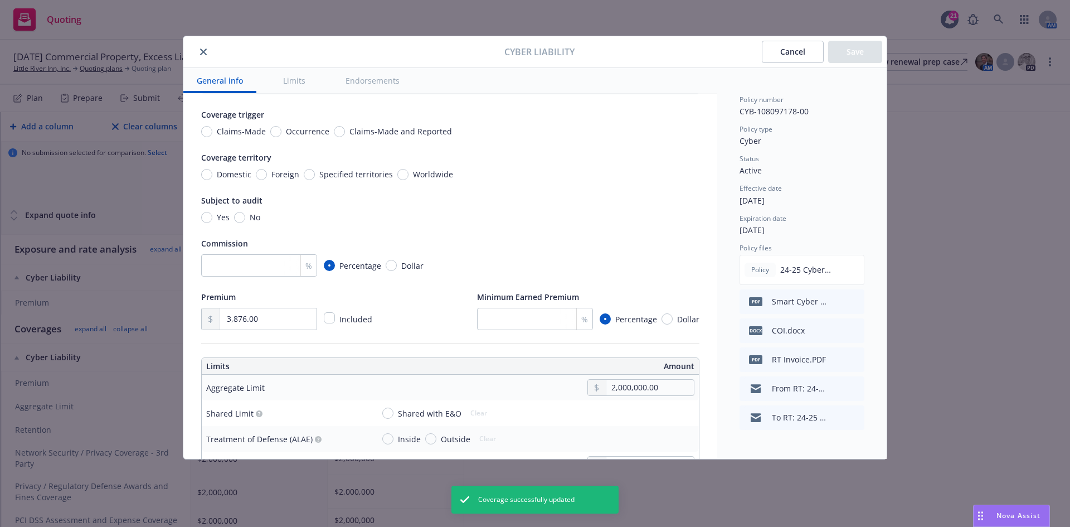
scroll to position [167, 0]
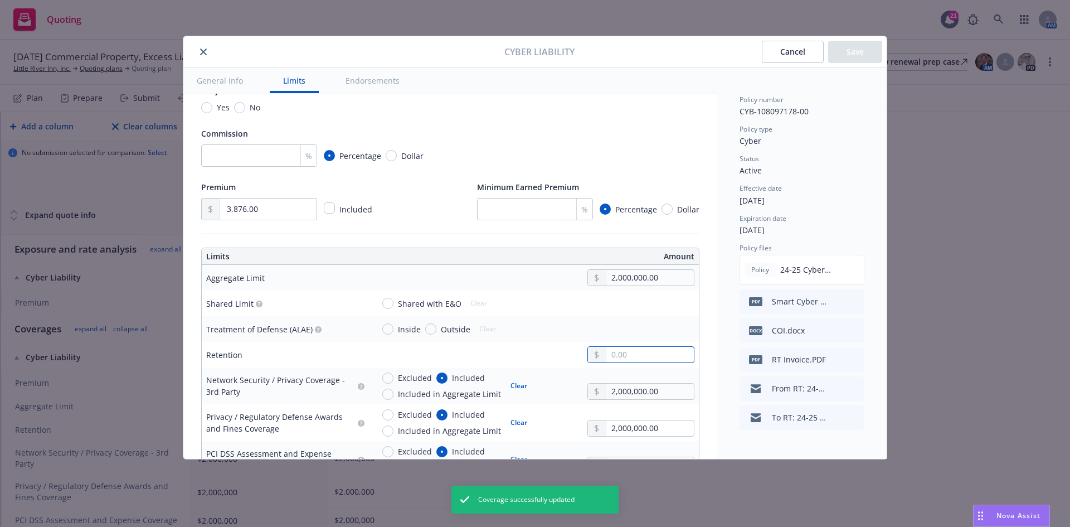
click at [638, 359] on input "text" at bounding box center [649, 355] width 87 height 16
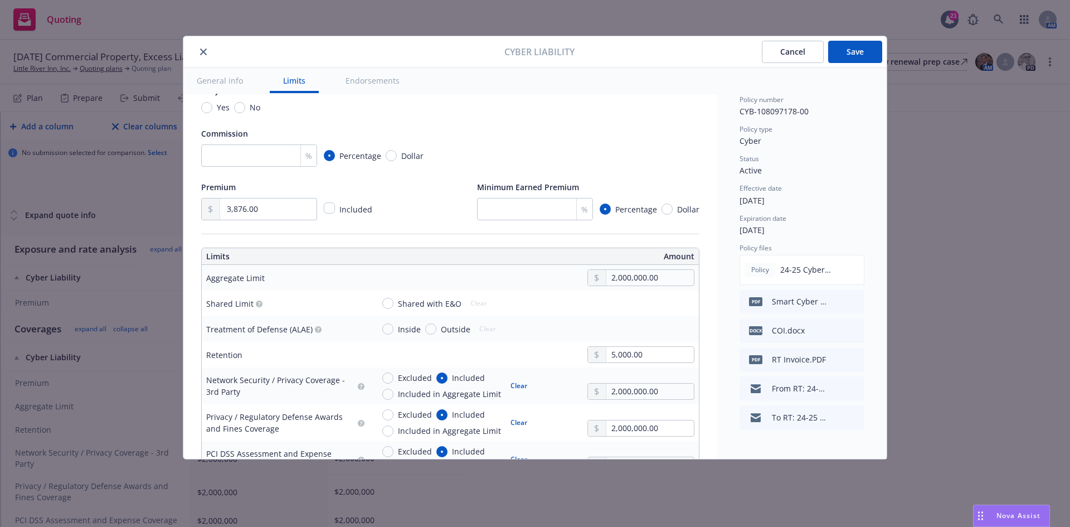
click at [865, 47] on button "Save" at bounding box center [855, 52] width 54 height 22
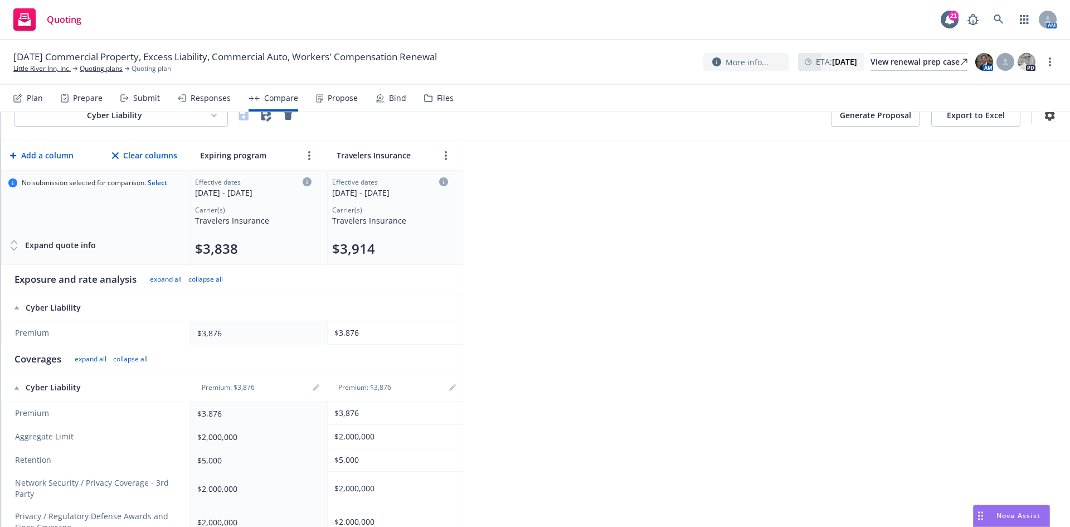
scroll to position [0, 0]
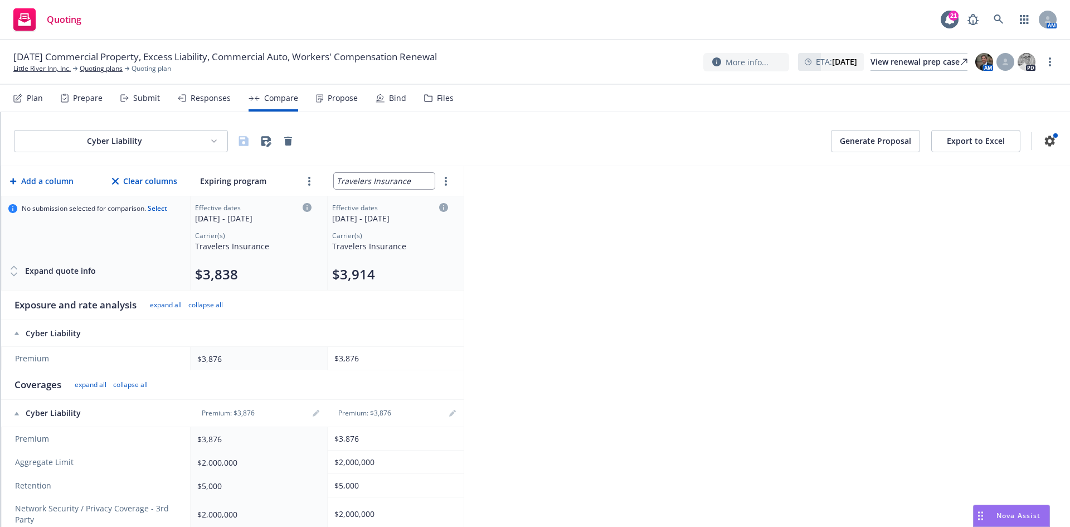
click at [398, 180] on input "Travelers Insurance" at bounding box center [384, 181] width 101 height 16
drag, startPoint x: 414, startPoint y: 179, endPoint x: 328, endPoint y: 171, distance: 86.7
click at [328, 171] on th "Travelers Insurance" at bounding box center [395, 181] width 137 height 30
click at [624, 250] on div "Cyber Liability Generate Proposal Export to Excel Add a column Clear columns Ex…" at bounding box center [535, 319] width 1069 height 415
click at [241, 139] on icon "button" at bounding box center [243, 140] width 13 height 13
